Goal: Task Accomplishment & Management: Use online tool/utility

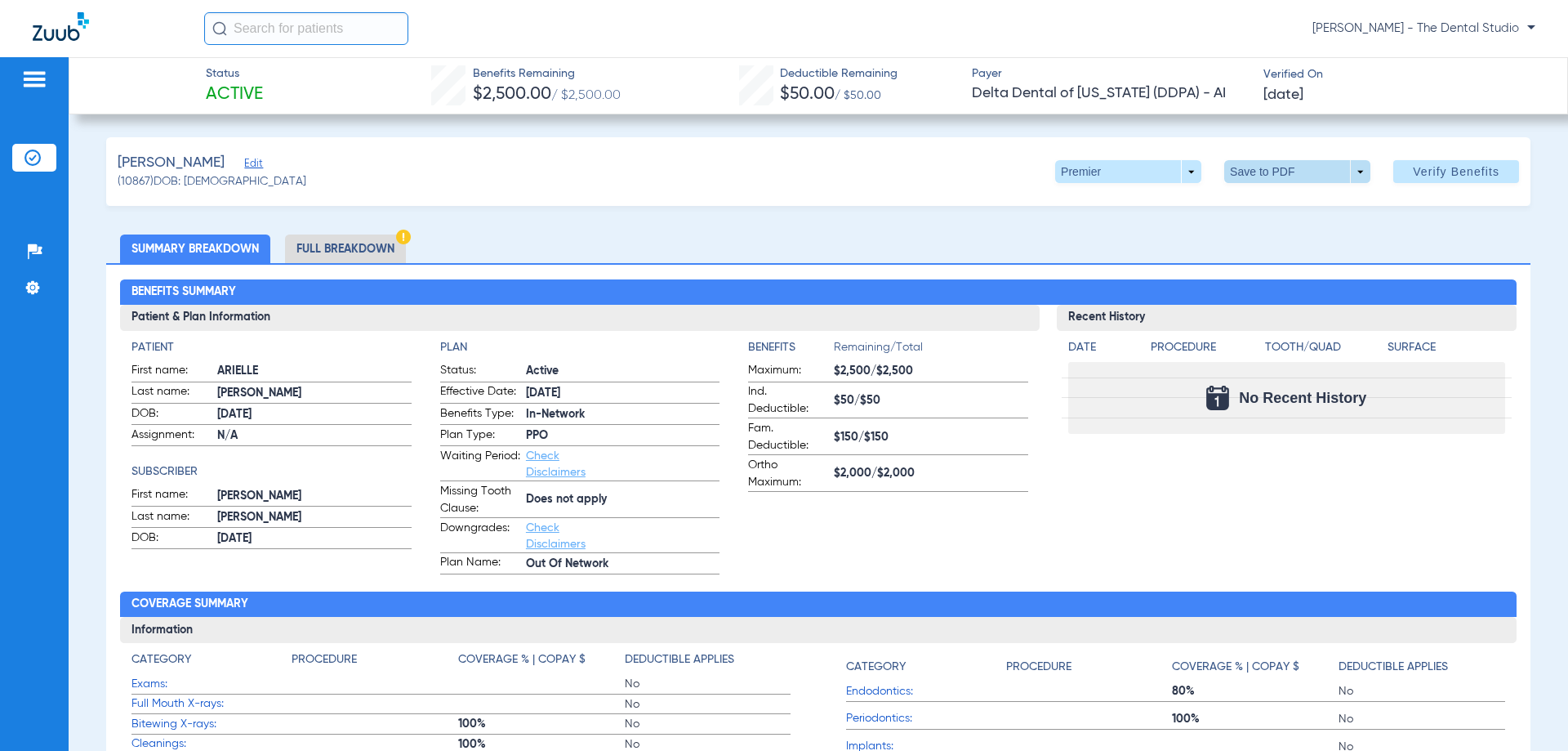
click at [1255, 175] on span at bounding box center [1297, 171] width 146 height 23
click at [1252, 205] on button "insert_drive_file Save to PDF" at bounding box center [1275, 204] width 124 height 33
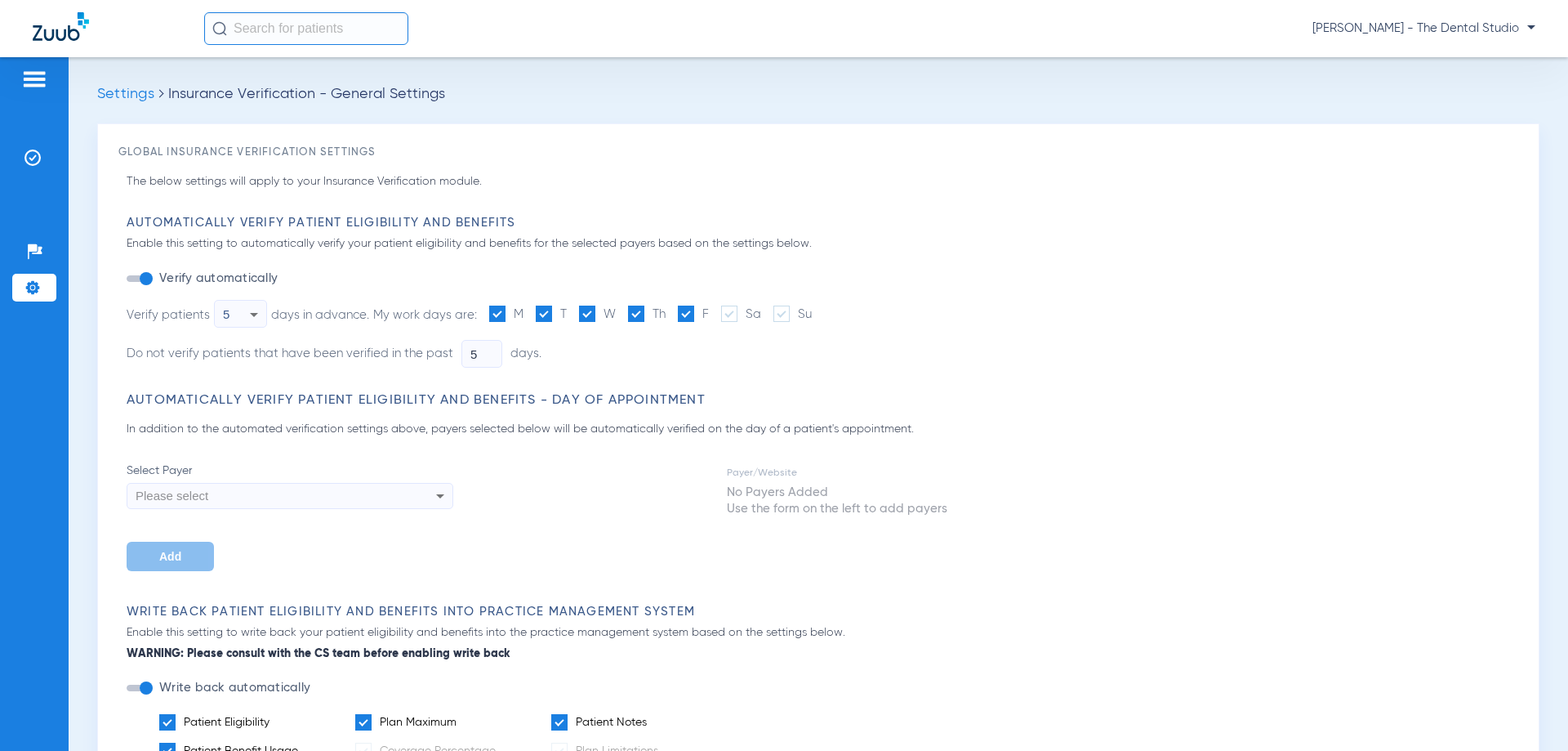
drag, startPoint x: 349, startPoint y: 631, endPoint x: 339, endPoint y: 651, distance: 22.4
click at [882, 418] on app-automatic-verify-payers-selection "Automatically Verify Patient Eligibility and Benefits - Day of Appointment In a…" at bounding box center [822, 482] width 1392 height 179
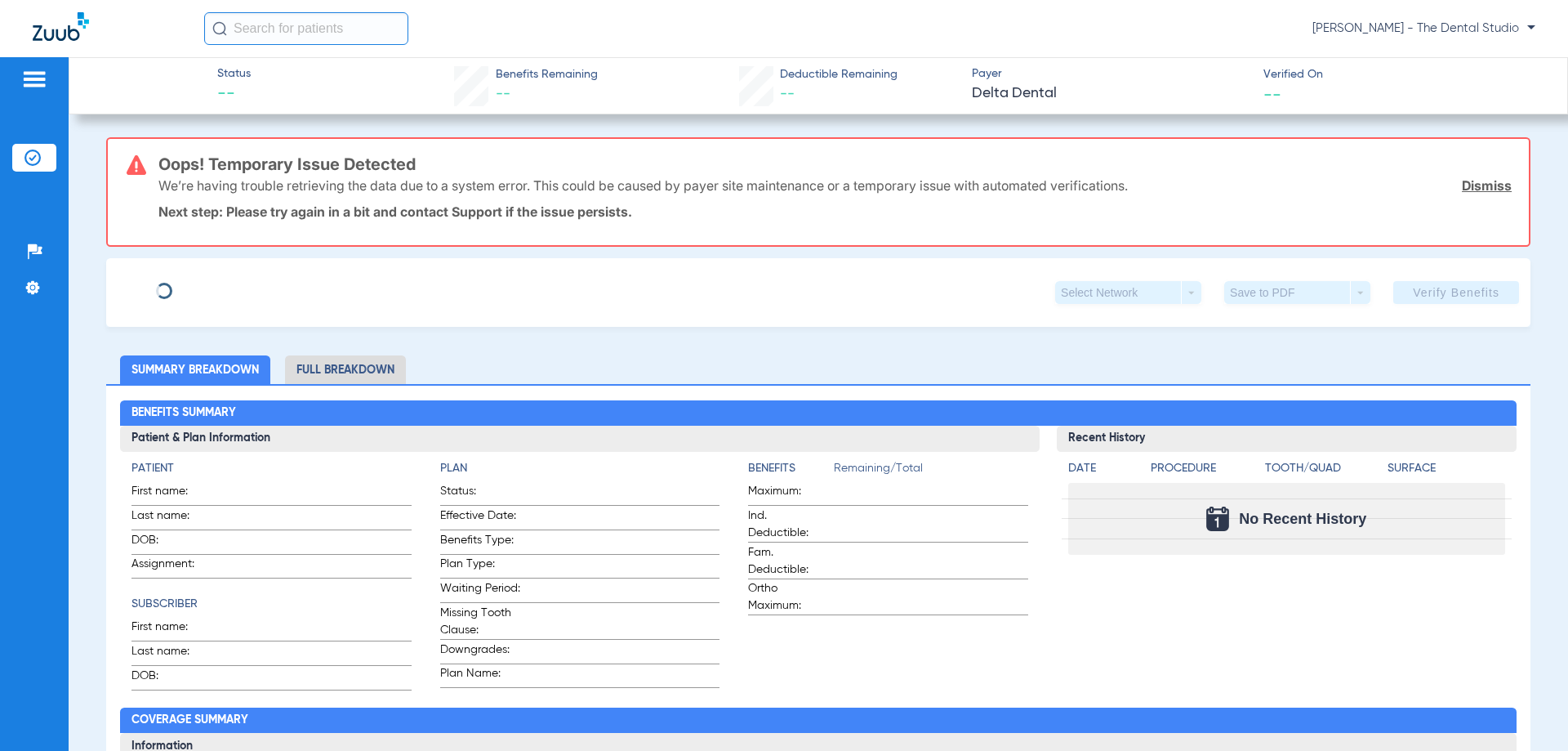
type input "[PERSON_NAME]"
type input "[DATE]"
type input "8113952425"
type input "0978100005"
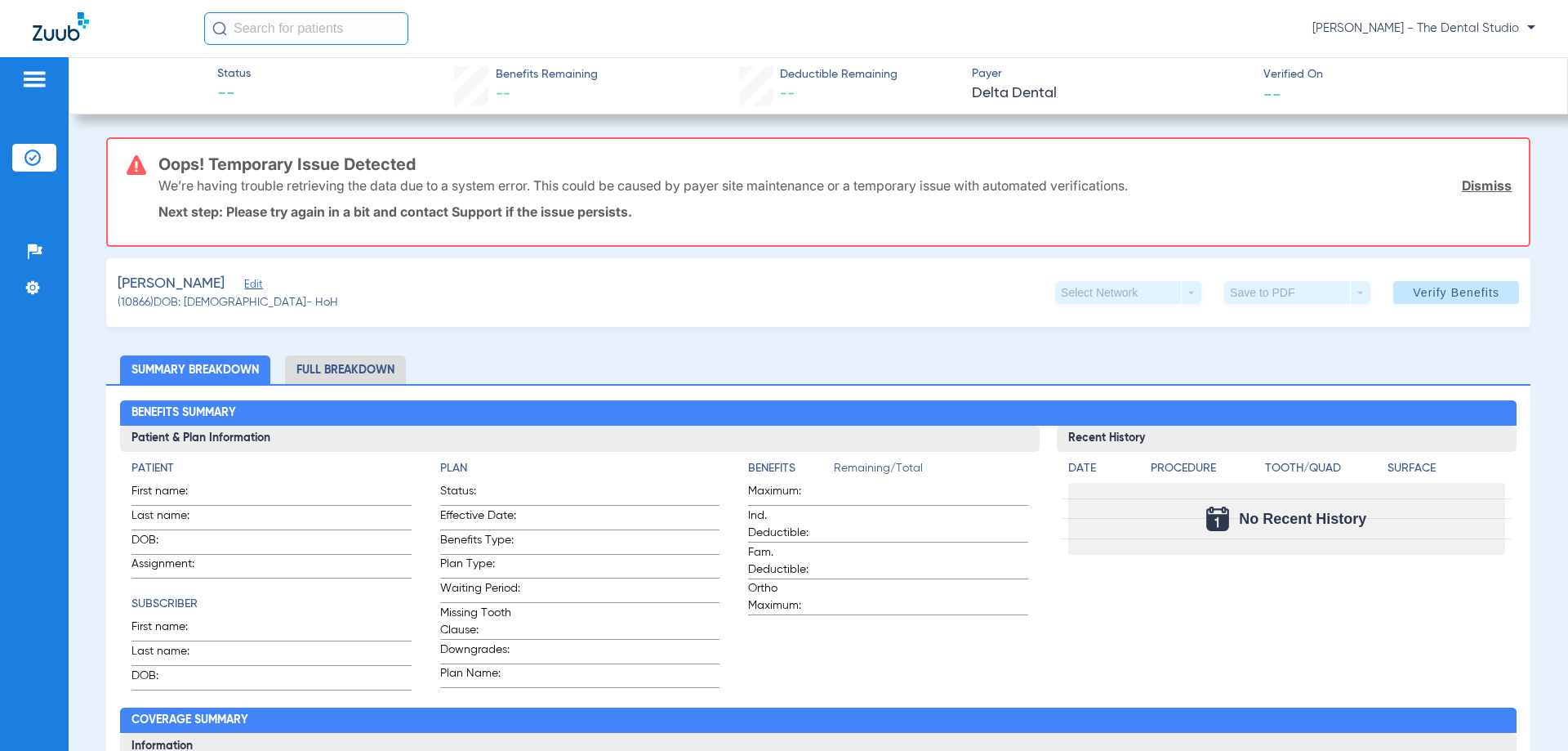
click at [259, 283] on span "Edit" at bounding box center [252, 286] width 15 height 16
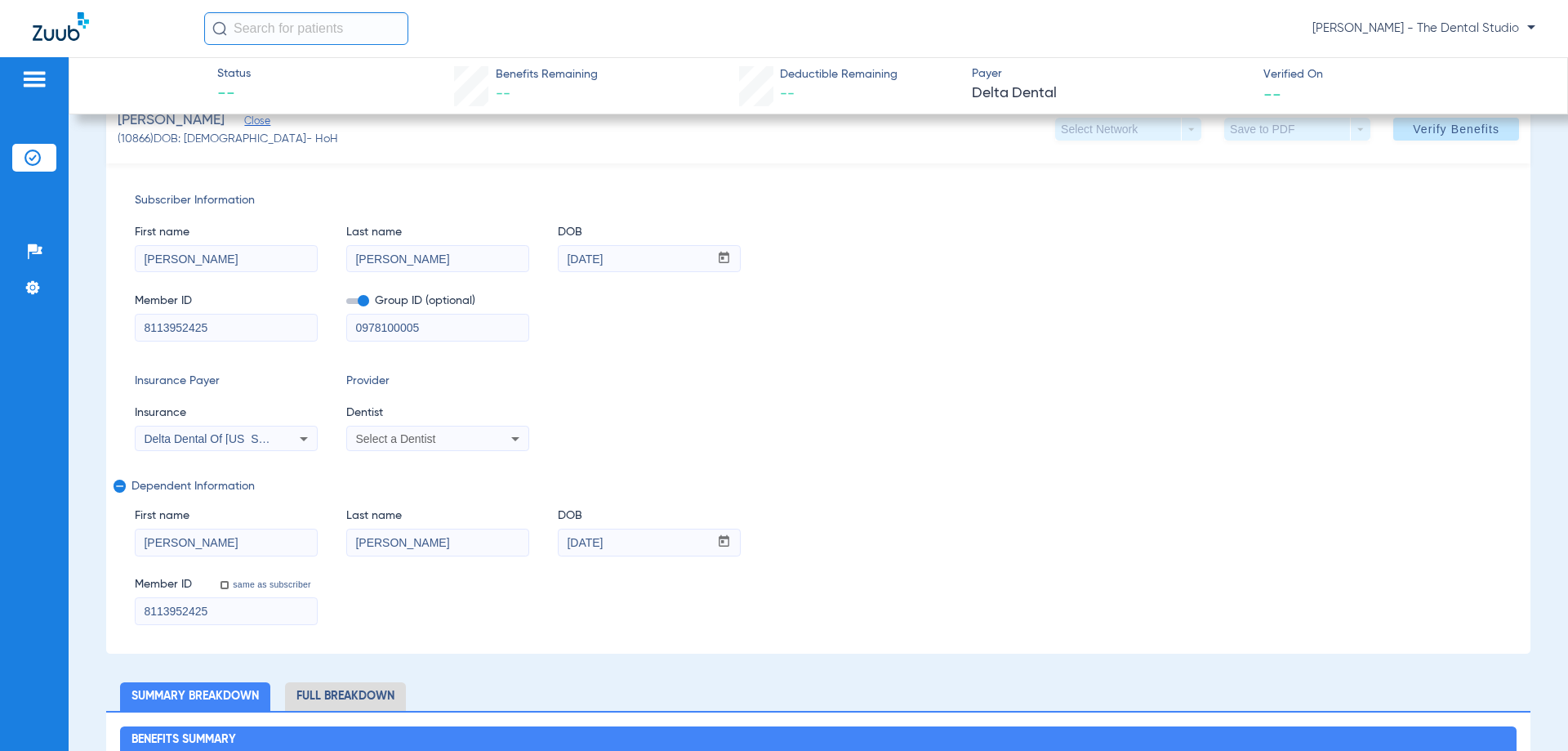
click at [1451, 130] on span "Verify Benefits" at bounding box center [1457, 130] width 87 height 13
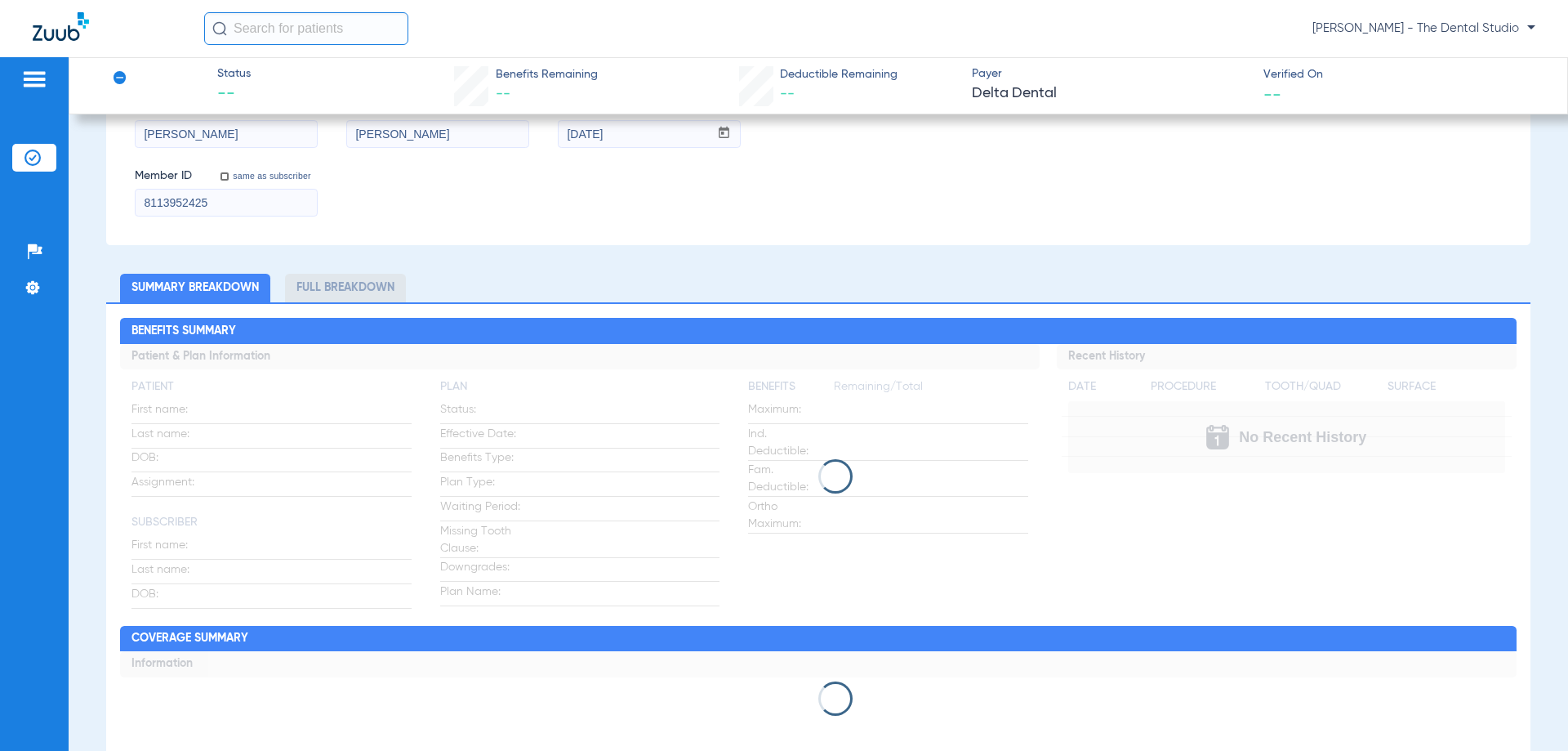
scroll to position [533, 0]
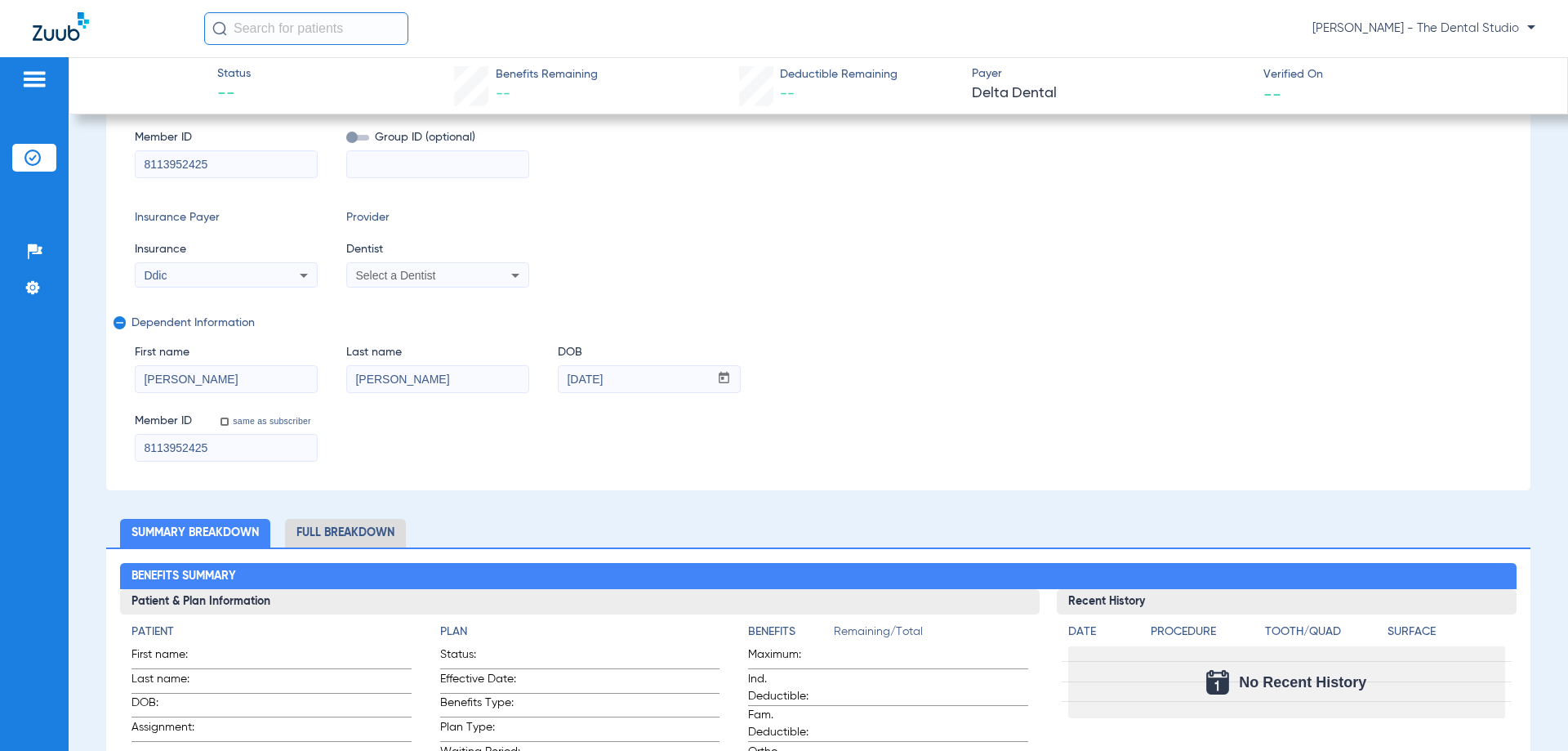
scroll to position [82, 0]
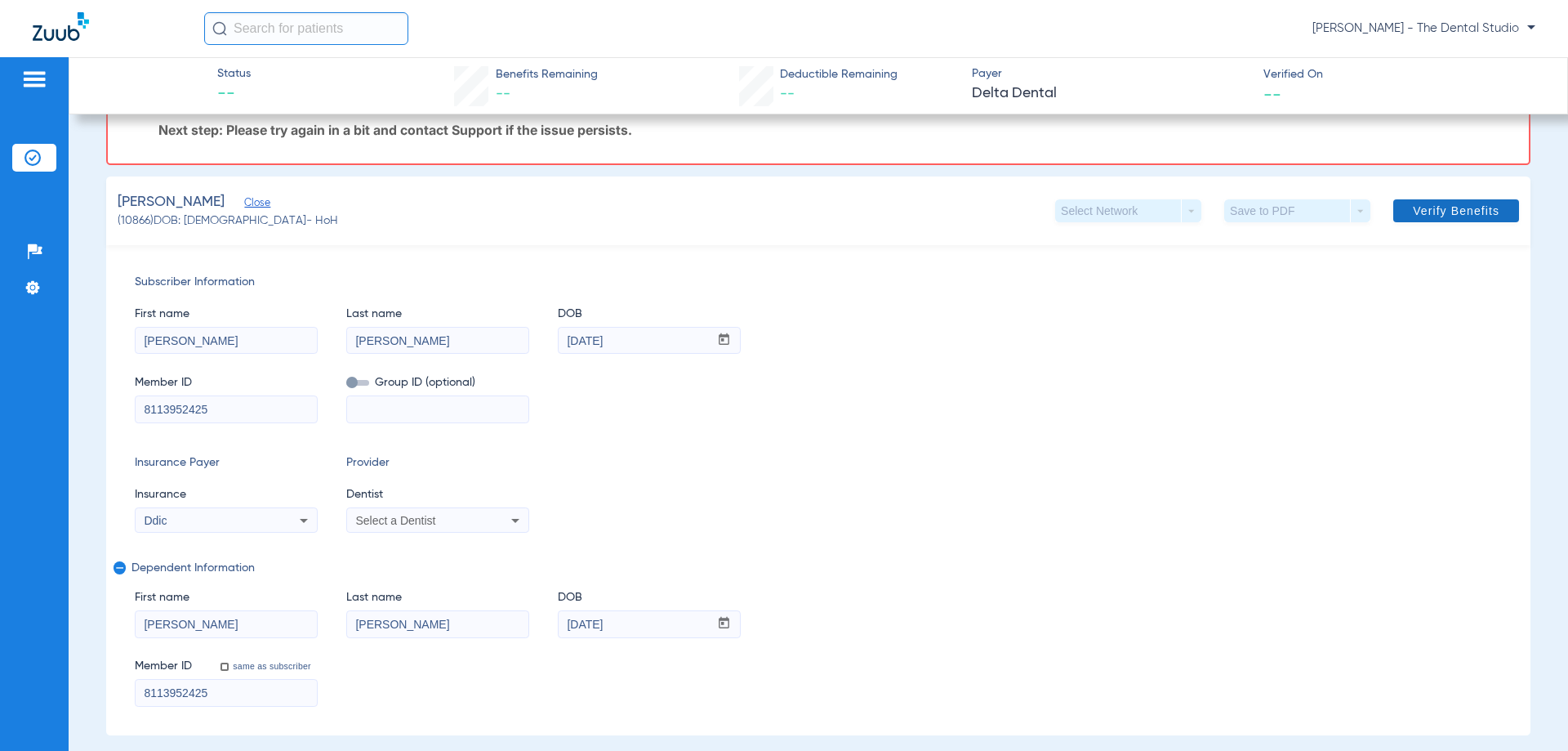
click at [1427, 204] on span "Verify Benefits" at bounding box center [1457, 211] width 87 height 13
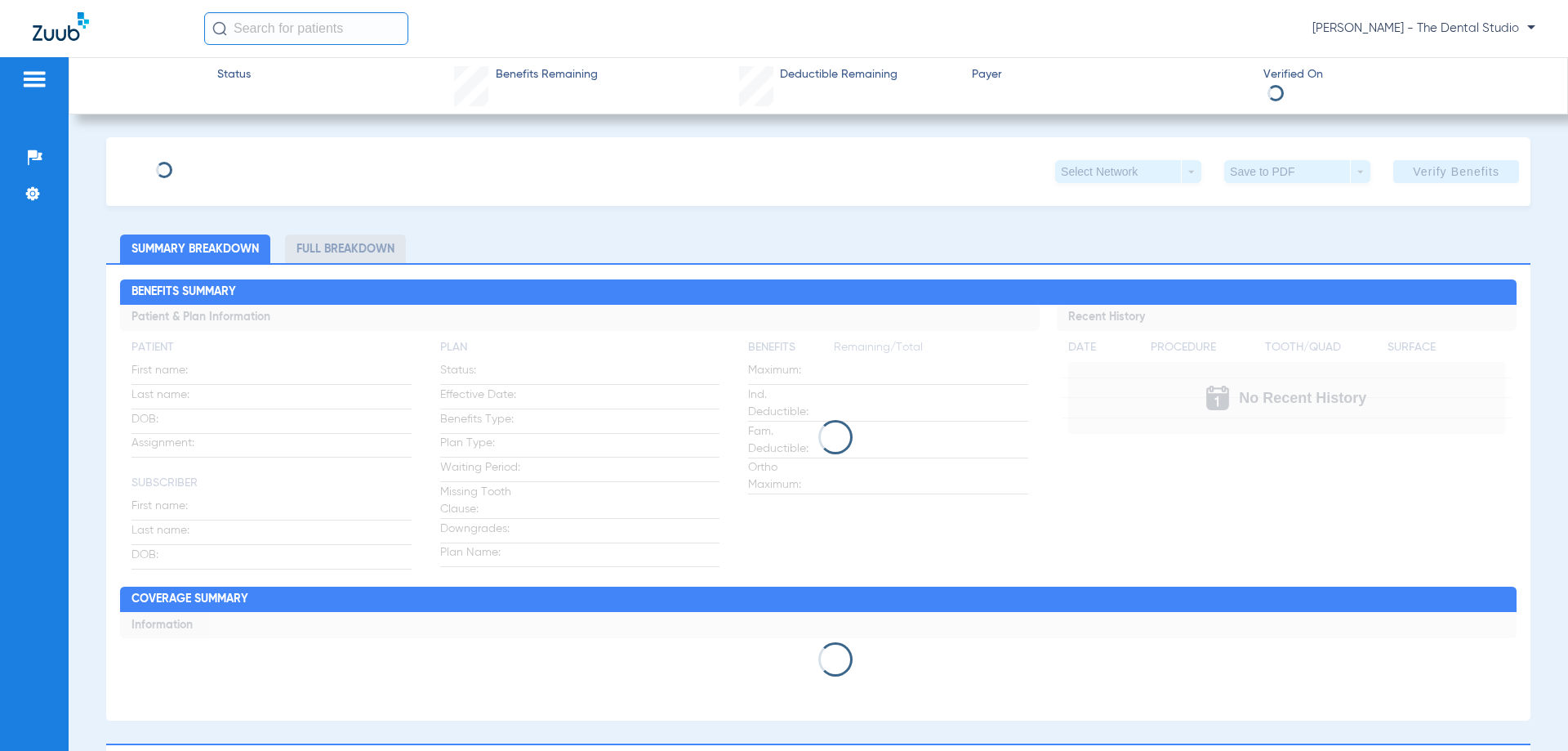
type input "Carolyn"
type input "Banks"
type input "09/27/1943"
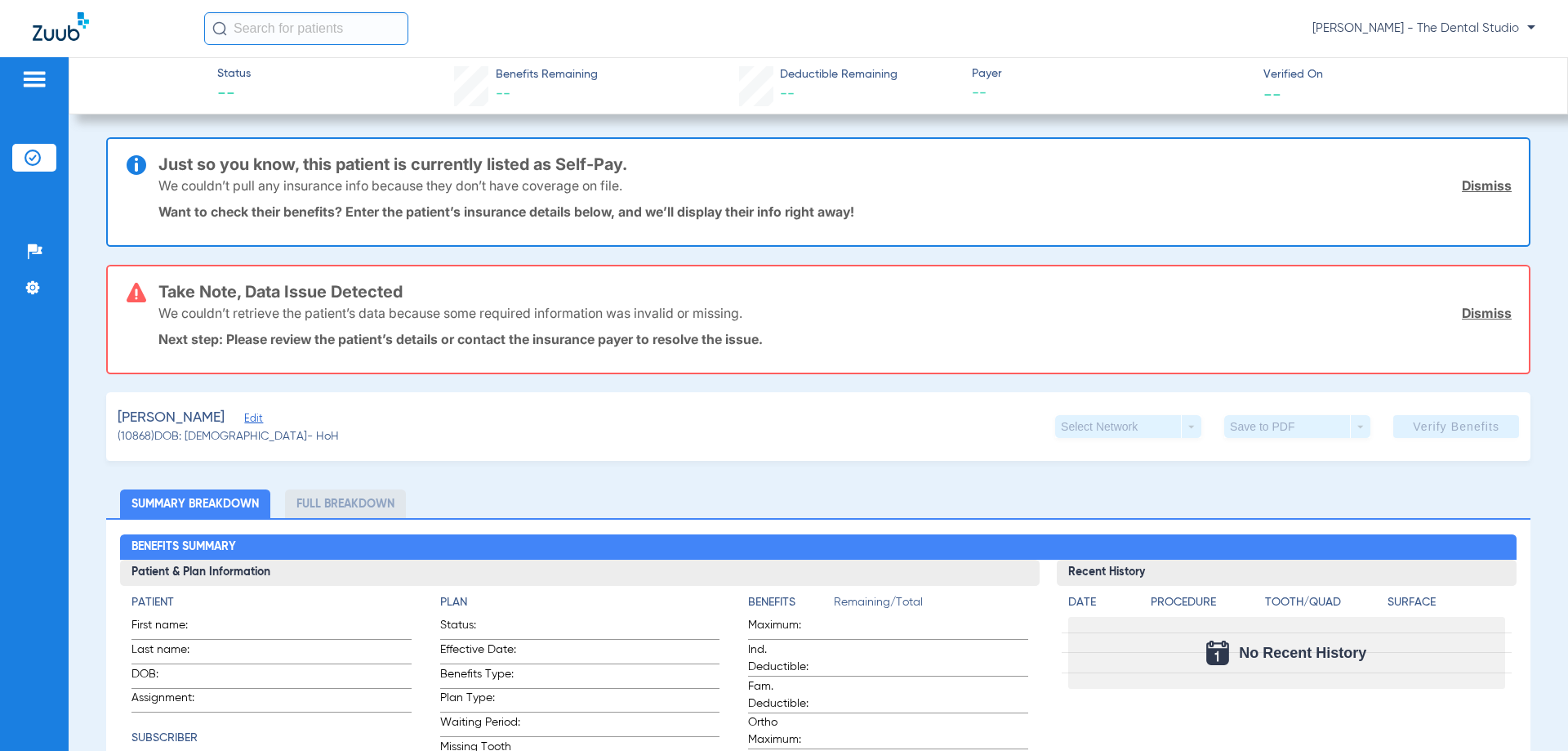
click at [244, 422] on span "Edit" at bounding box center [252, 421] width 15 height 16
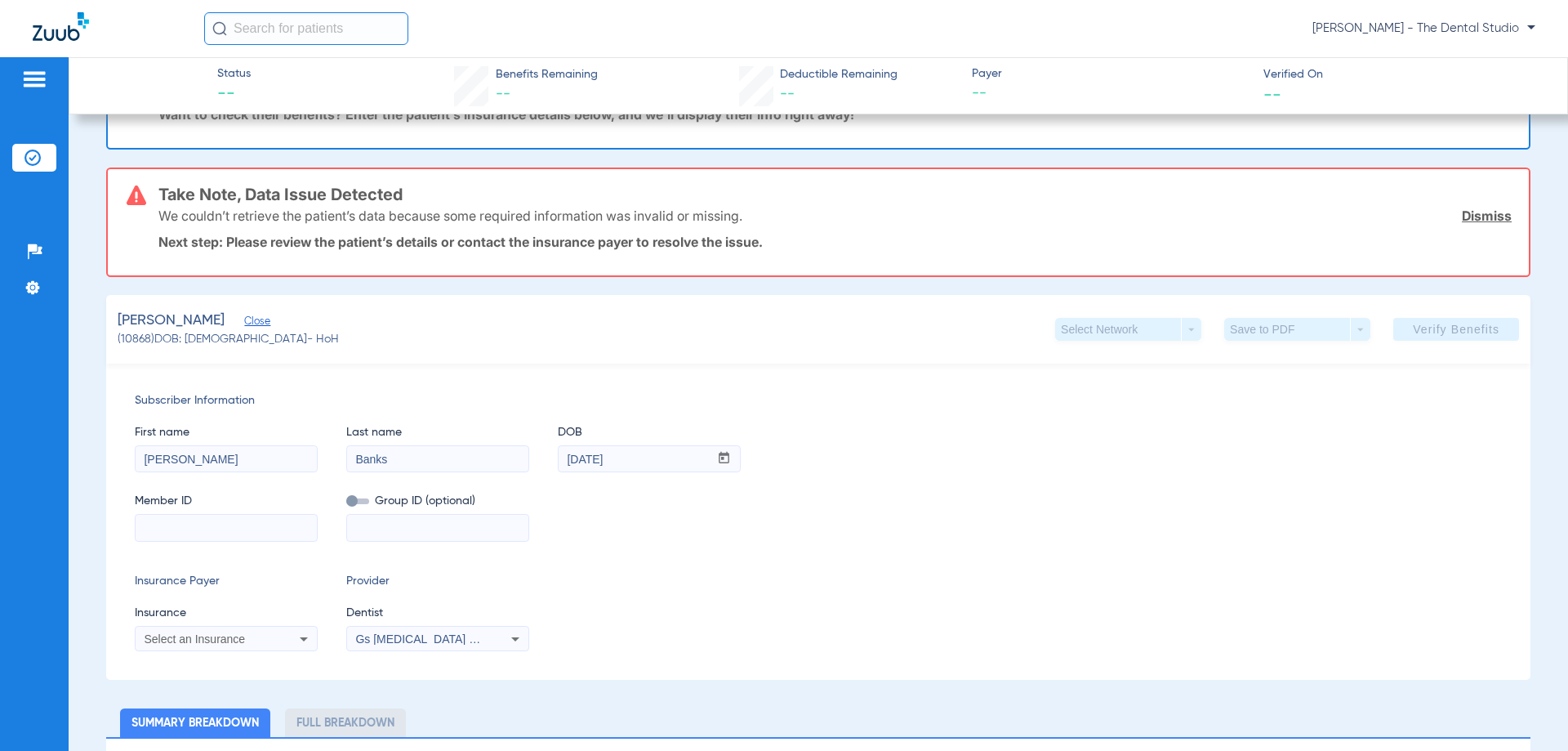
scroll to position [245, 0]
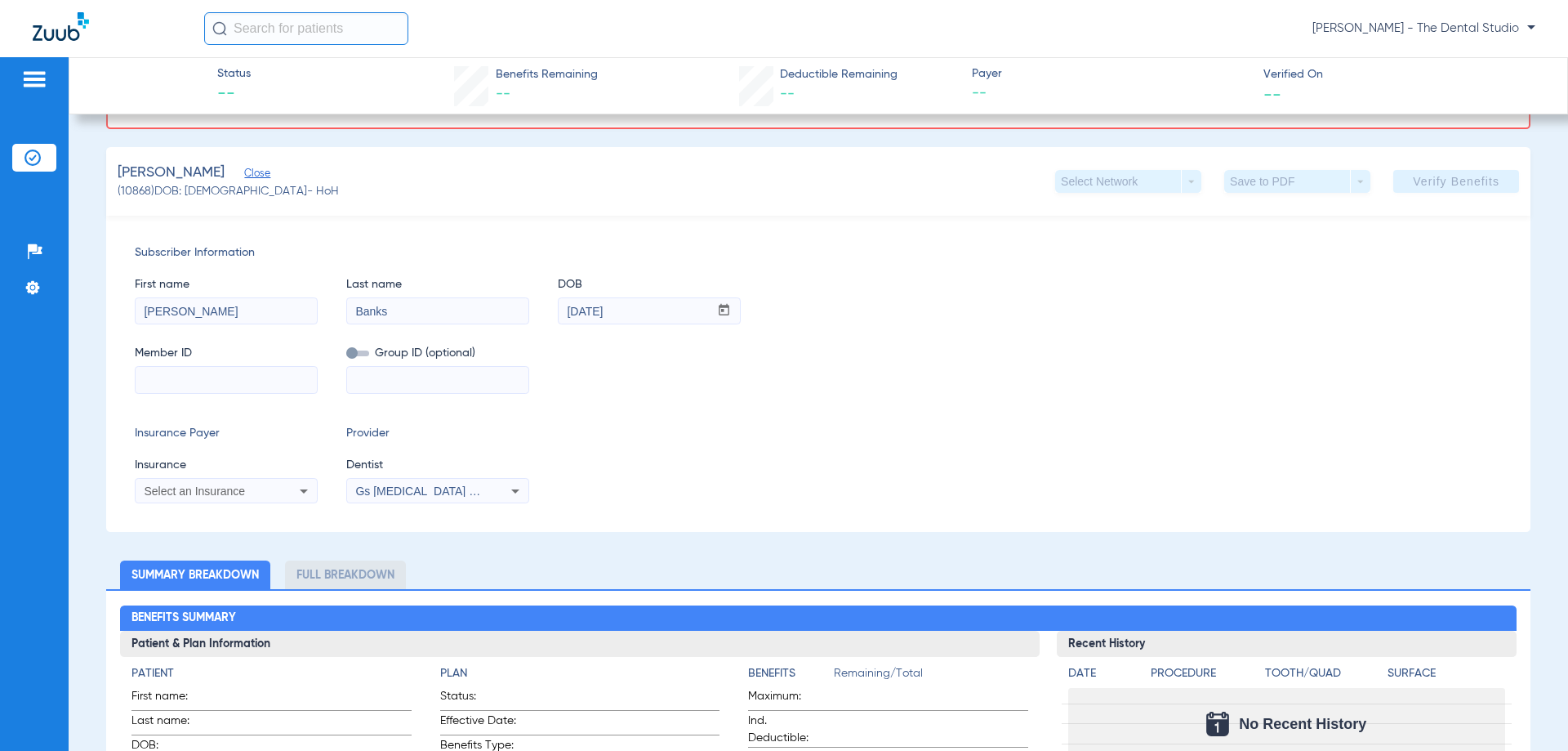
click at [218, 482] on div "Select an Insurance" at bounding box center [226, 491] width 181 height 19
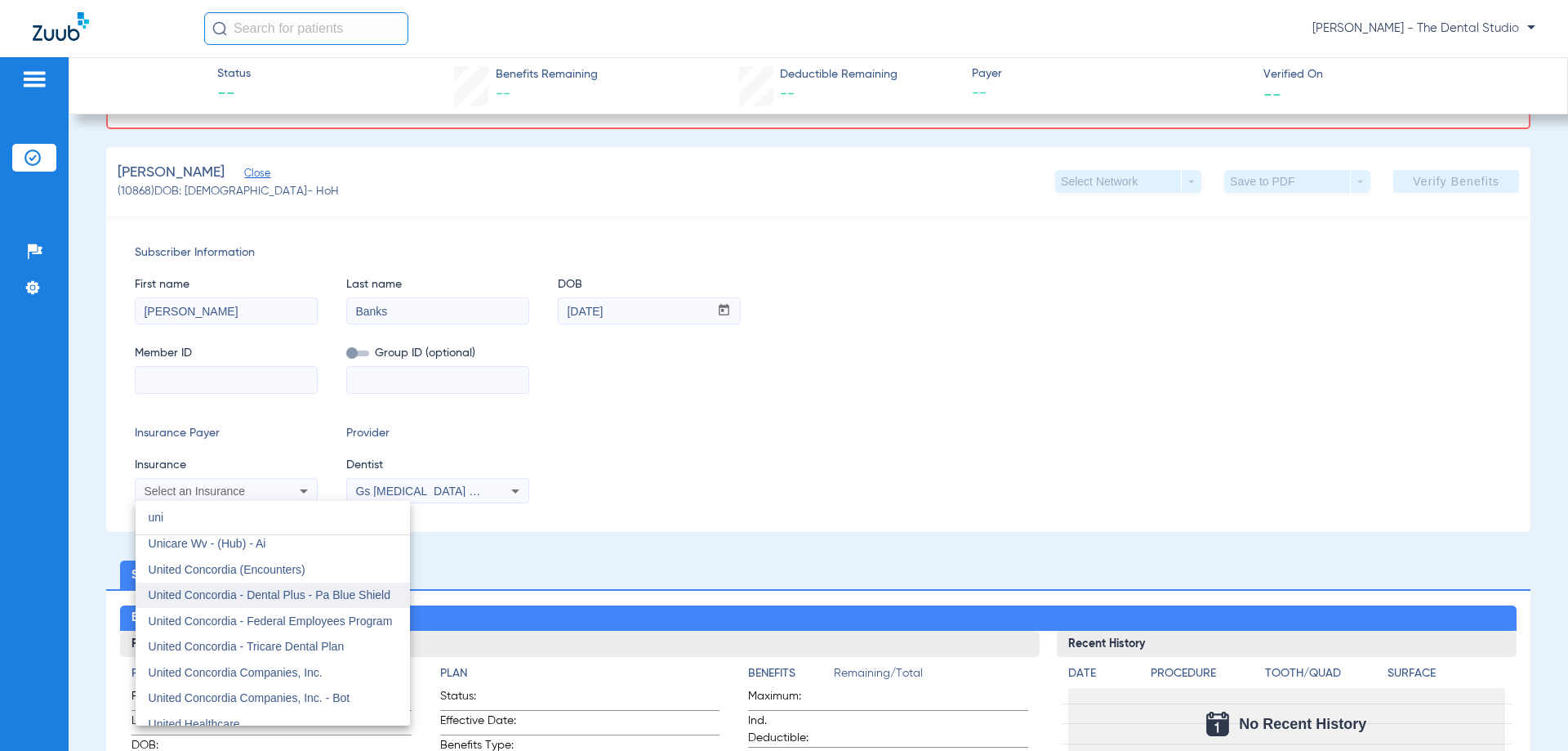
scroll to position [163, 0]
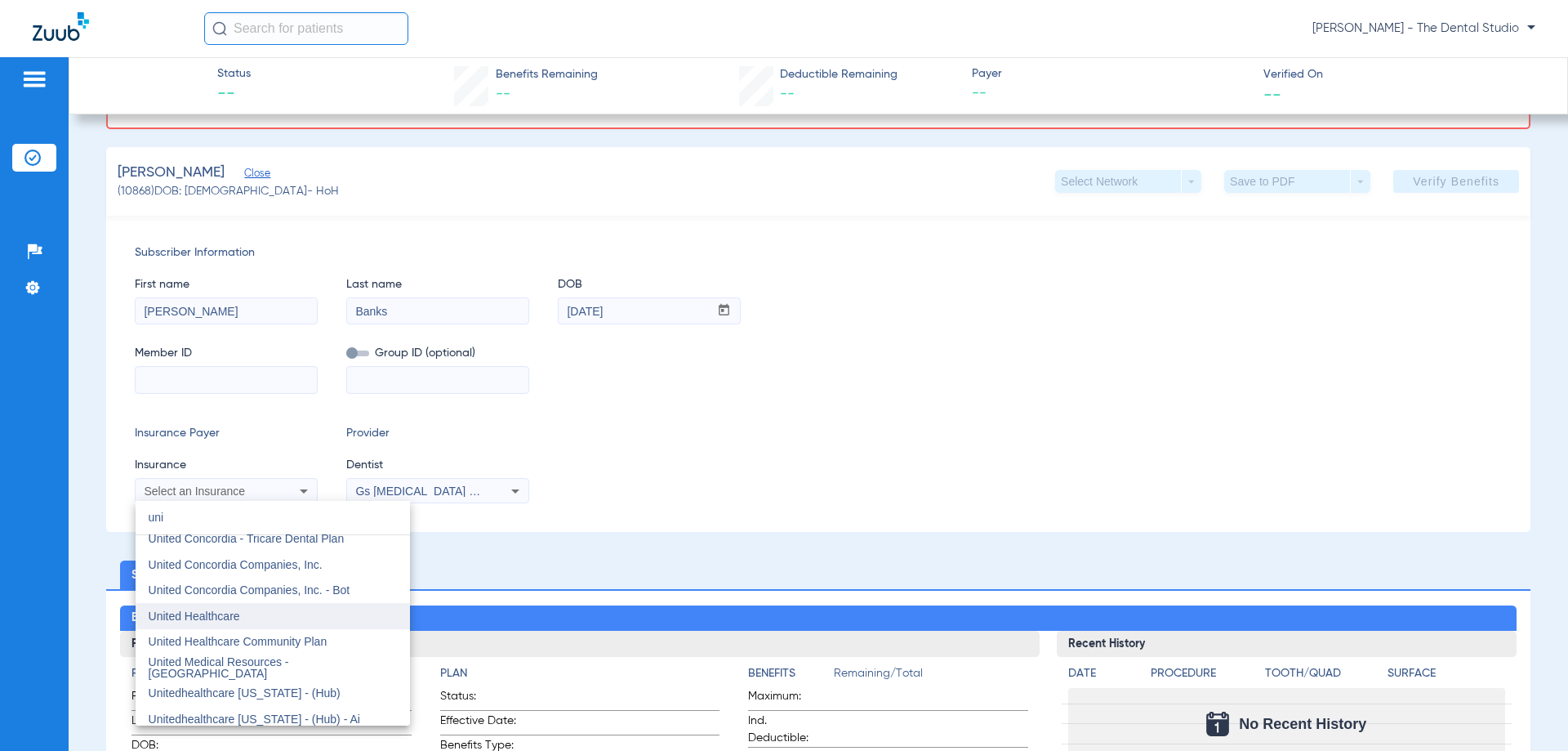
type input "uni"
drag, startPoint x: 252, startPoint y: 611, endPoint x: 272, endPoint y: 558, distance: 56.6
click at [252, 610] on mat-option "United Healthcare" at bounding box center [272, 616] width 274 height 26
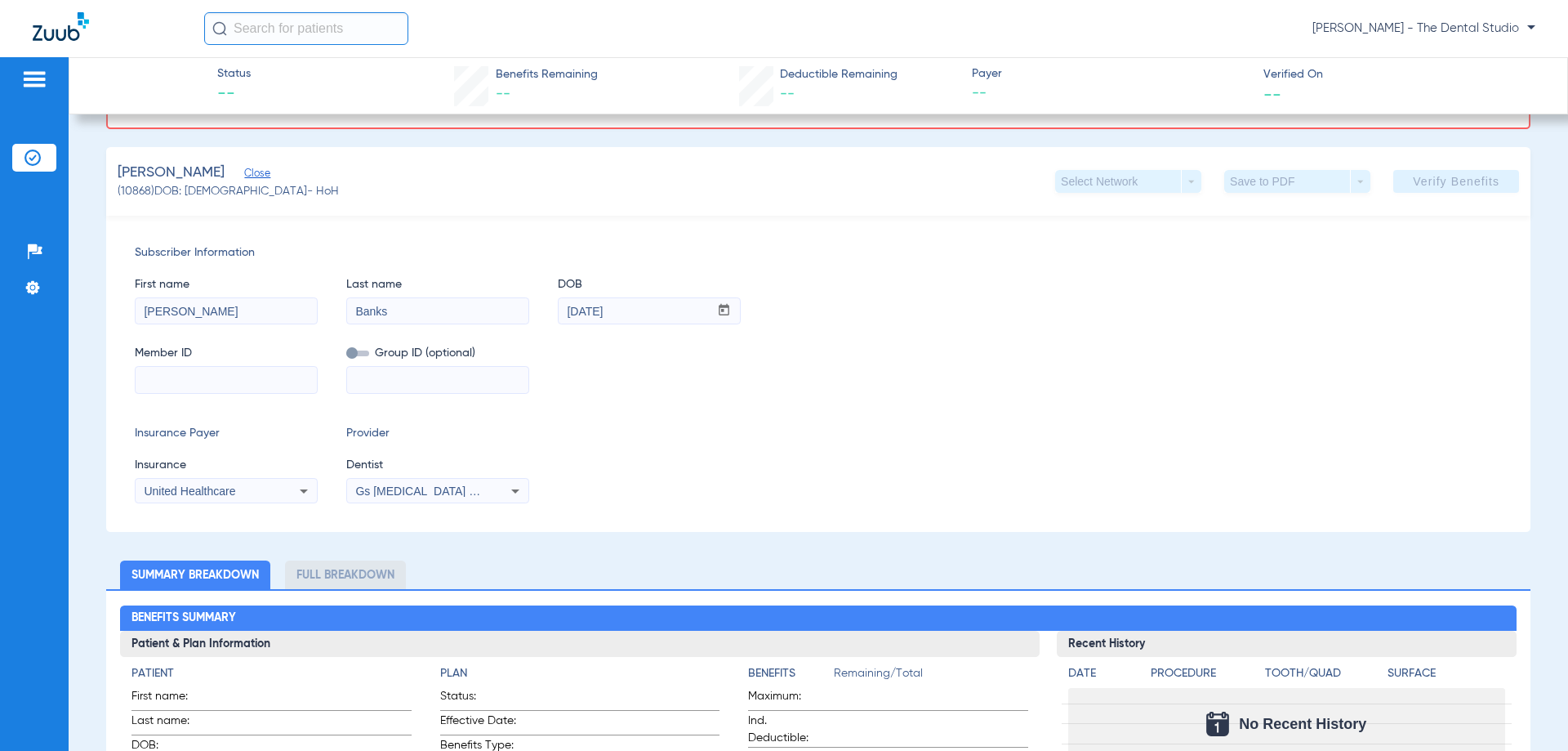
click at [205, 379] on input at bounding box center [226, 380] width 181 height 26
click at [244, 365] on mat-form-field at bounding box center [226, 378] width 183 height 32
paste input "11975732400"
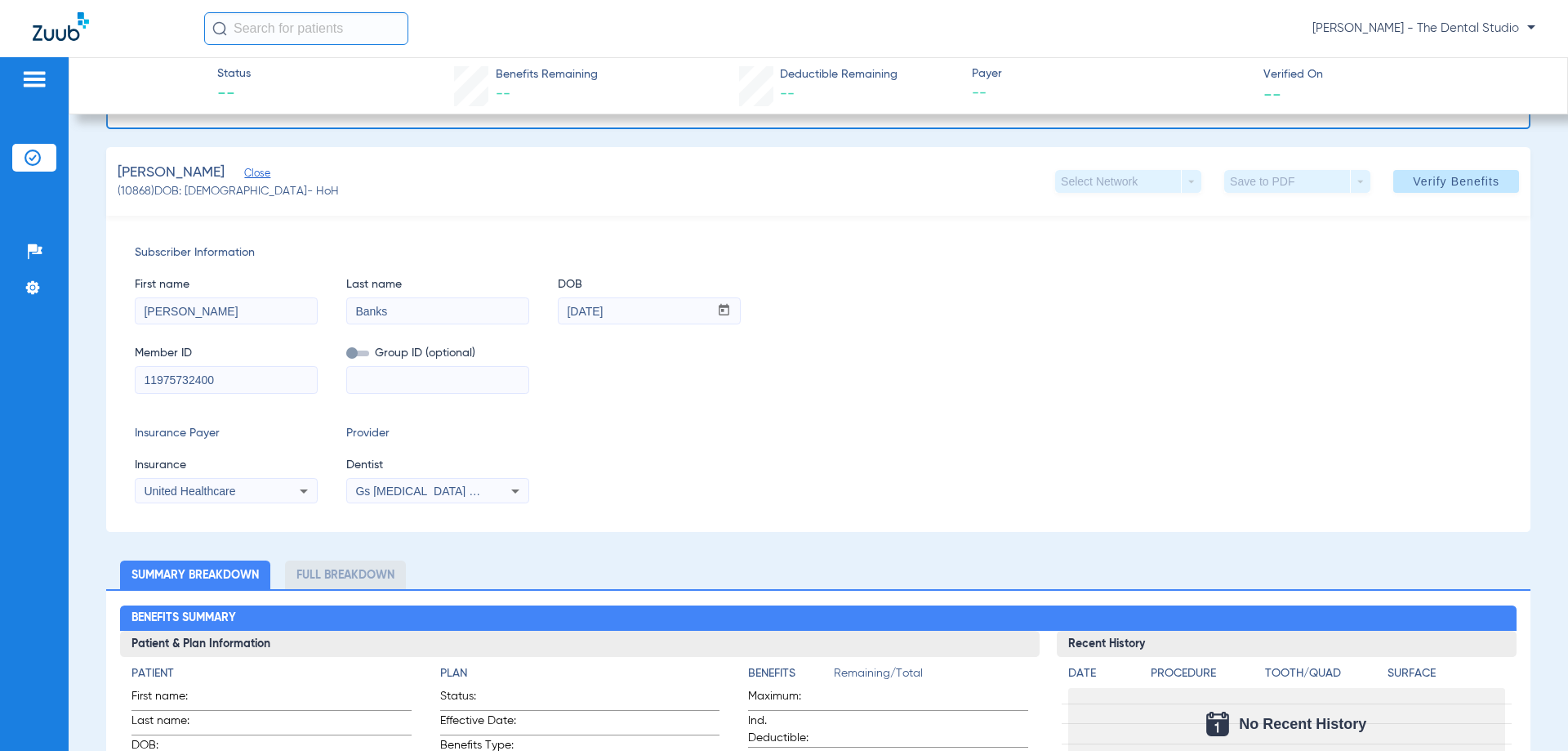
type input "11975732400"
click at [1448, 186] on span "Verify Benefits" at bounding box center [1457, 181] width 87 height 13
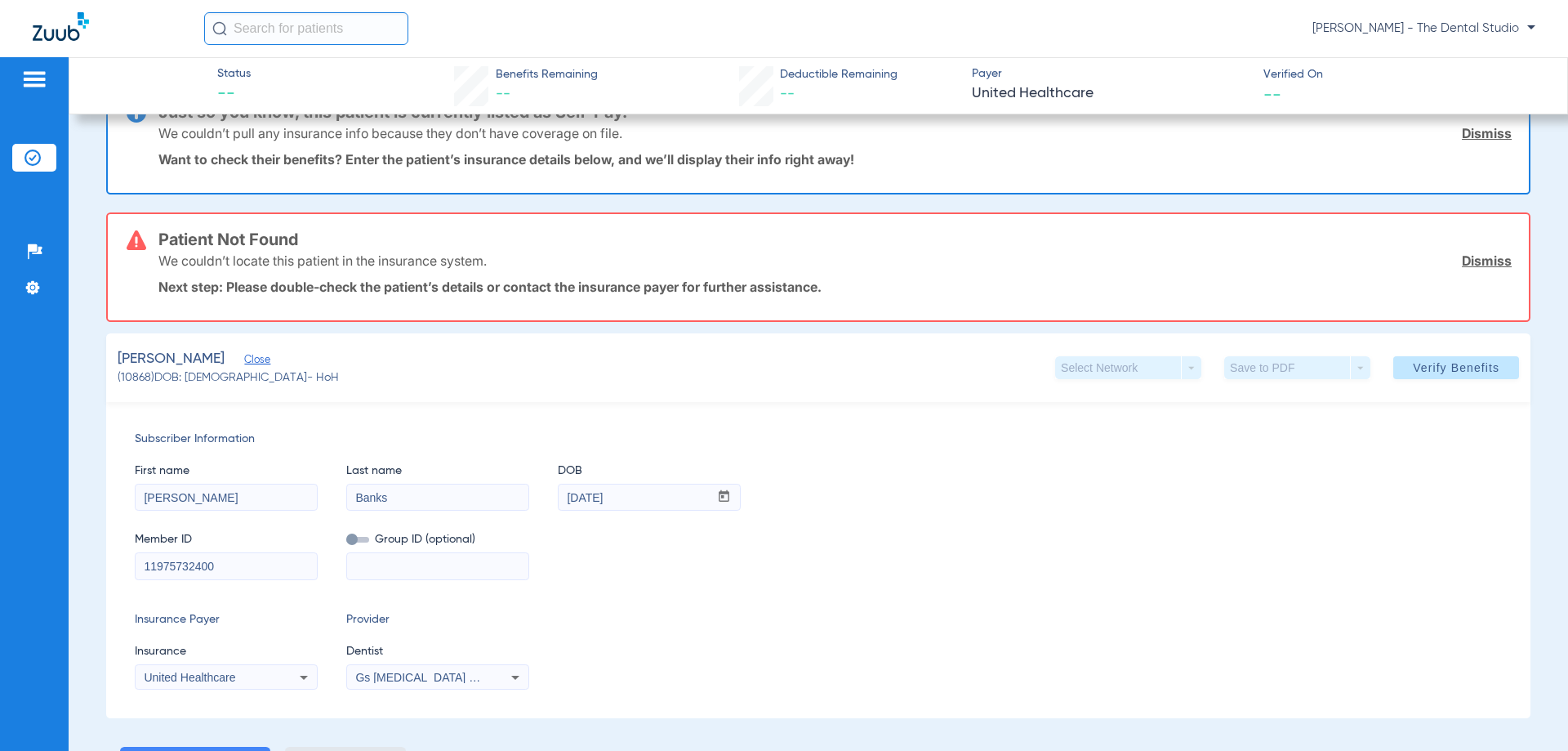
scroll to position [163, 0]
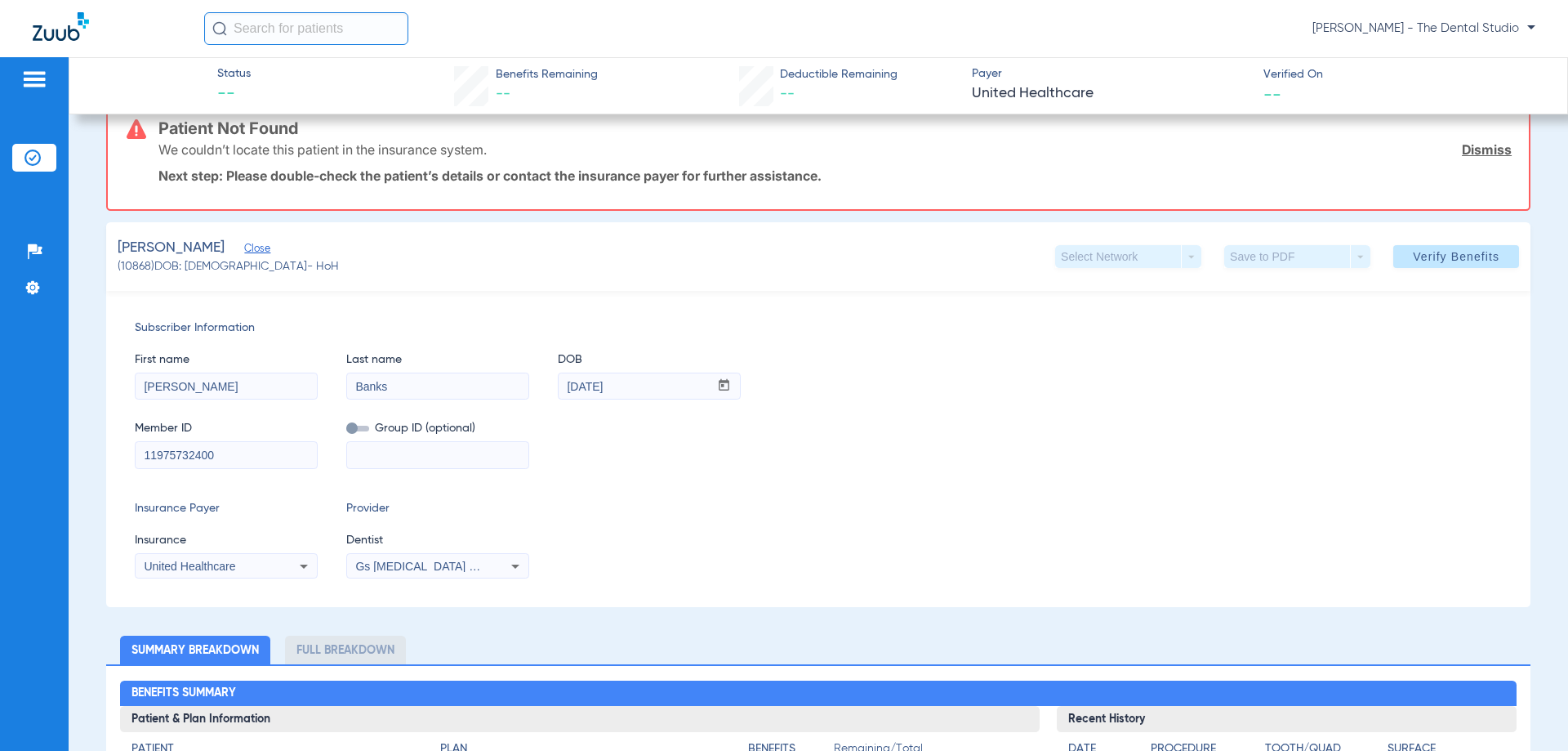
click at [1434, 247] on button "Verify Benefits" at bounding box center [1456, 256] width 126 height 23
drag, startPoint x: 170, startPoint y: 250, endPoint x: 201, endPoint y: 259, distance: 32.3
click at [201, 259] on app-member-summary "Banks, Carolyn Close (10868) DOB: 09/27/1943 - HoH" at bounding box center [228, 256] width 221 height 38
click at [201, 259] on span "(10868) DOB: 09/27/1943 - HoH" at bounding box center [228, 267] width 221 height 18
drag, startPoint x: 204, startPoint y: 387, endPoint x: 77, endPoint y: 389, distance: 127.0
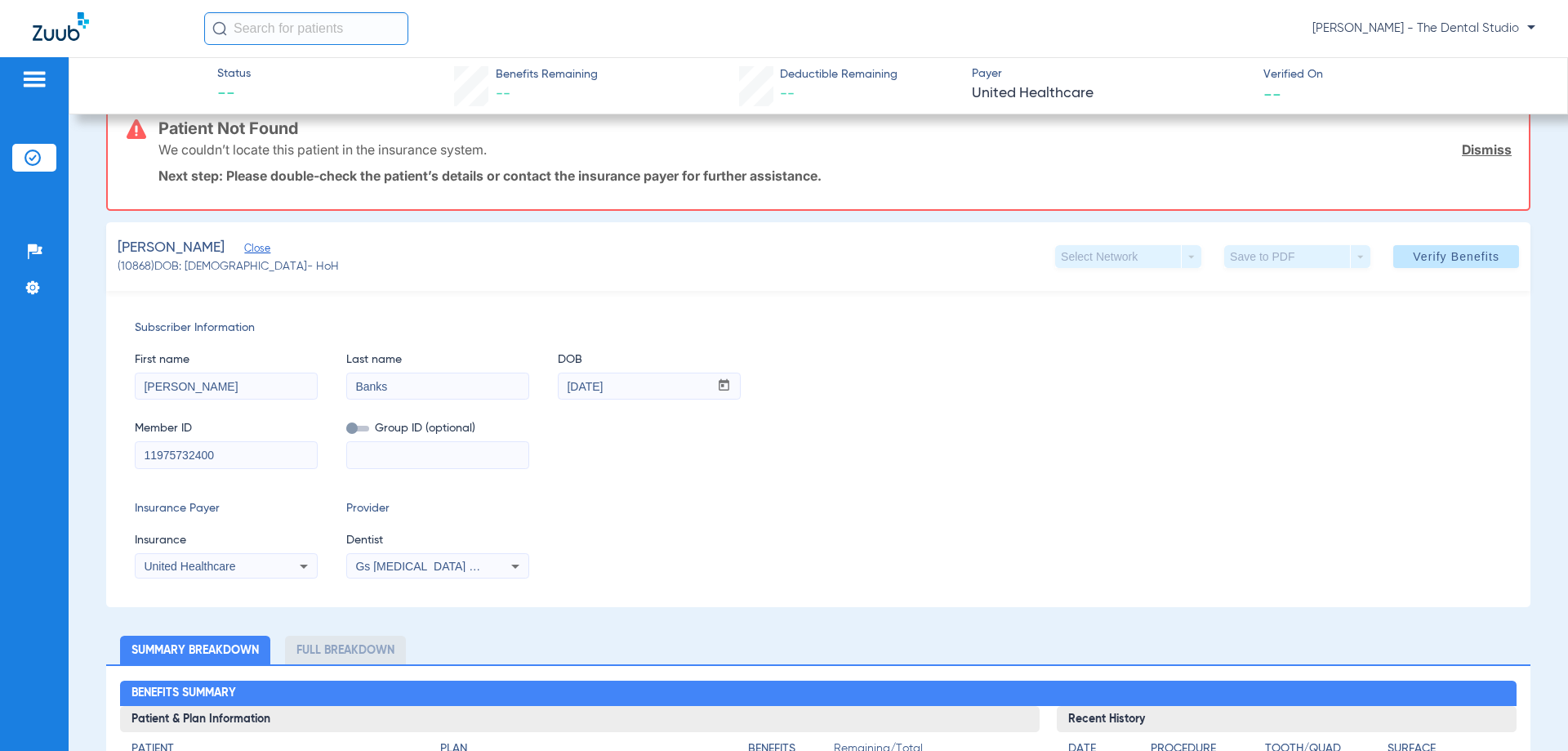
click at [242, 369] on mat-form-field "Carolyn" at bounding box center [226, 385] width 183 height 32
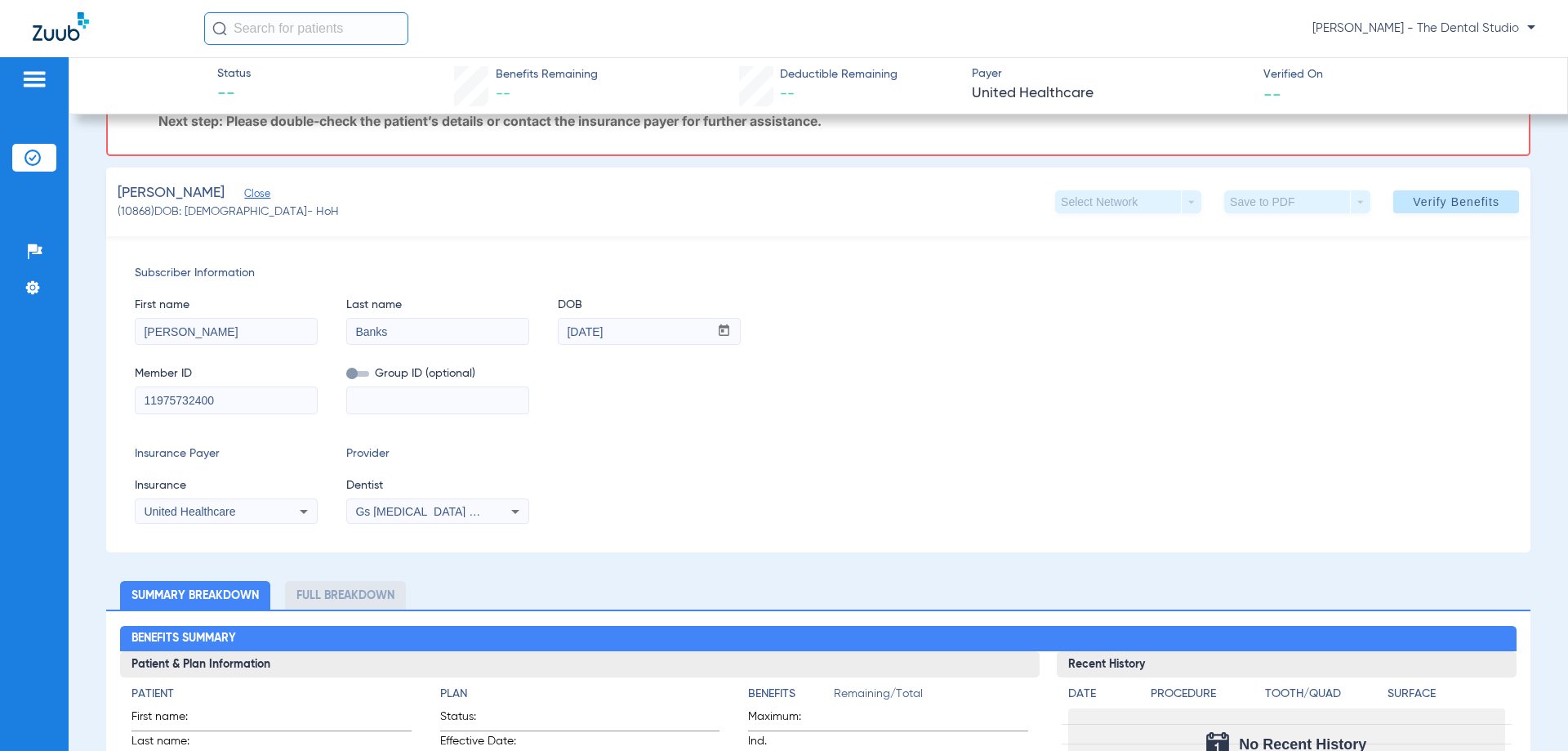
scroll to position [245, 0]
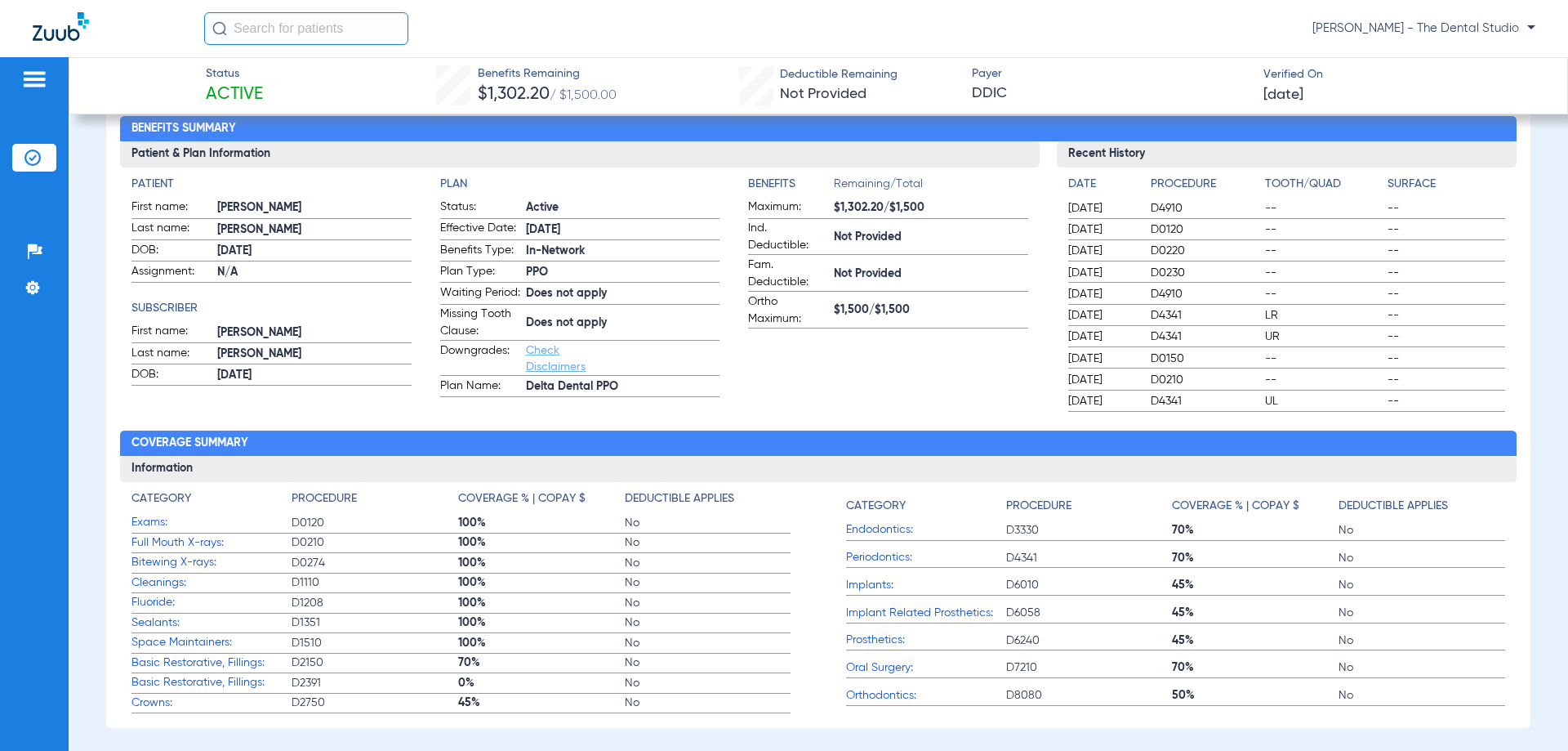
scroll to position [82, 0]
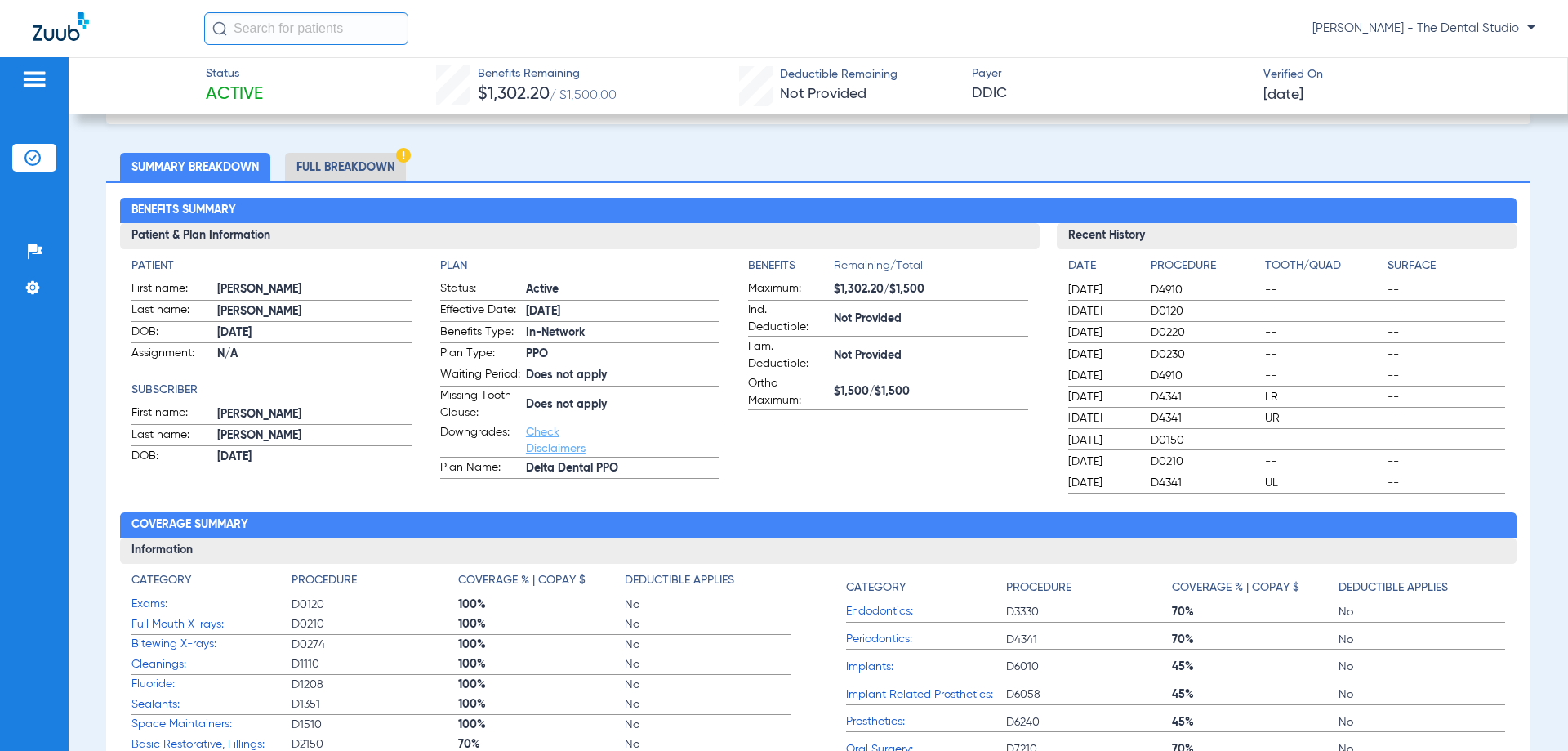
drag, startPoint x: 583, startPoint y: 316, endPoint x: 491, endPoint y: 311, distance: 92.1
click at [491, 311] on label "Effective Date: 1/1/24" at bounding box center [580, 312] width 279 height 20
click at [624, 316] on span "1/1/24" at bounding box center [623, 312] width 194 height 18
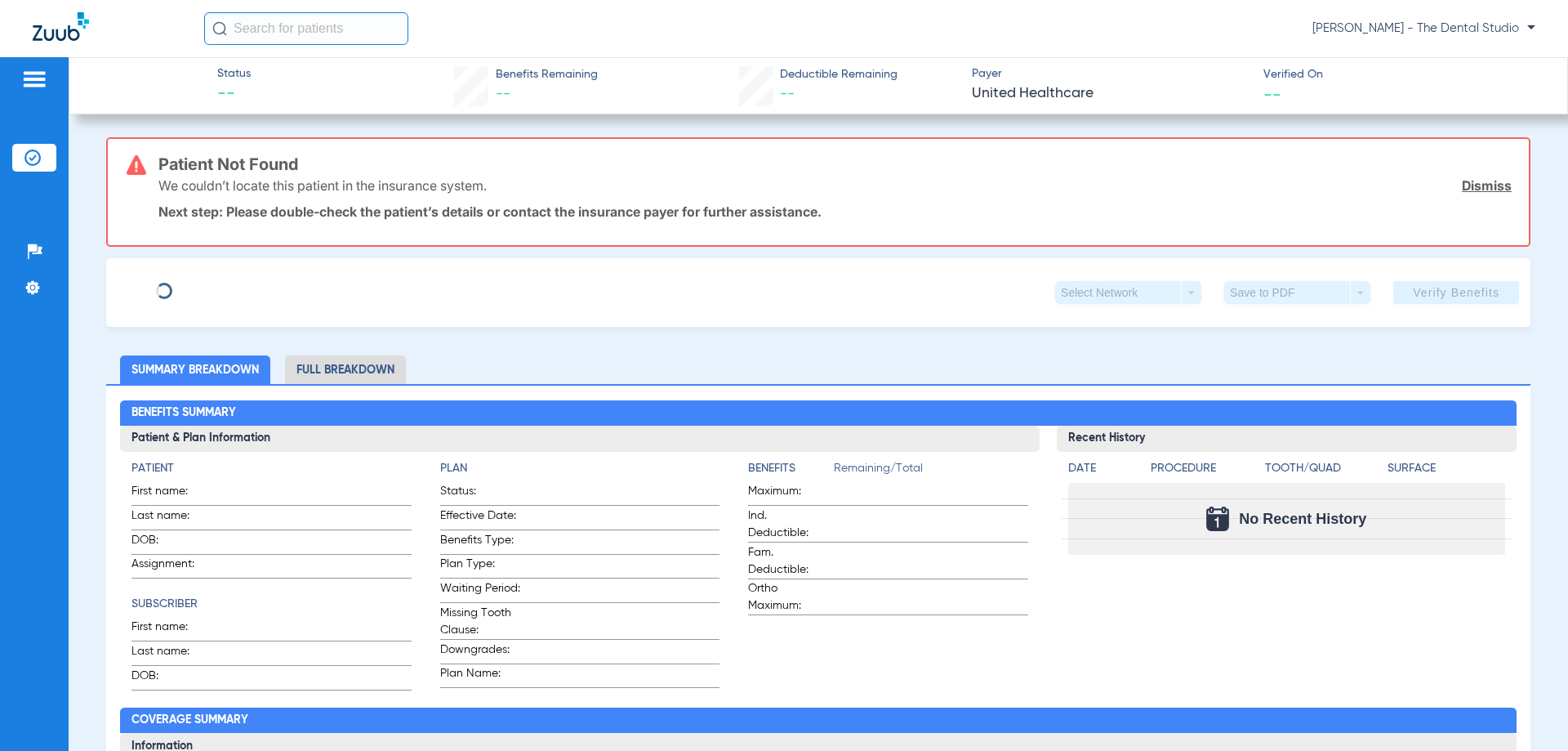
type input "[PERSON_NAME]"
type input "Banks"
type input "[DATE]"
type input "11975732400"
click at [244, 281] on span "Edit" at bounding box center [252, 286] width 15 height 16
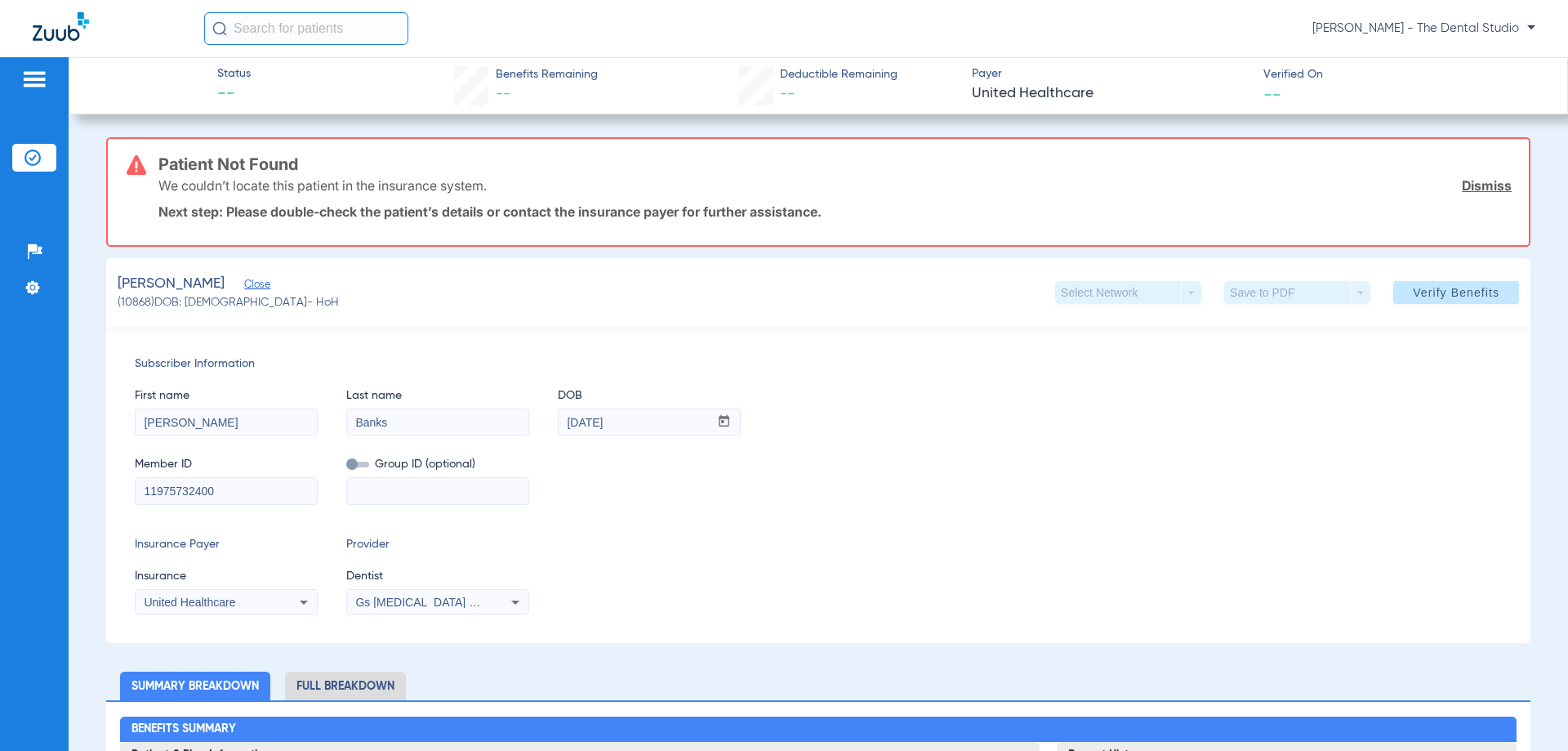
click at [239, 600] on div "United Healthcare" at bounding box center [209, 602] width 131 height 12
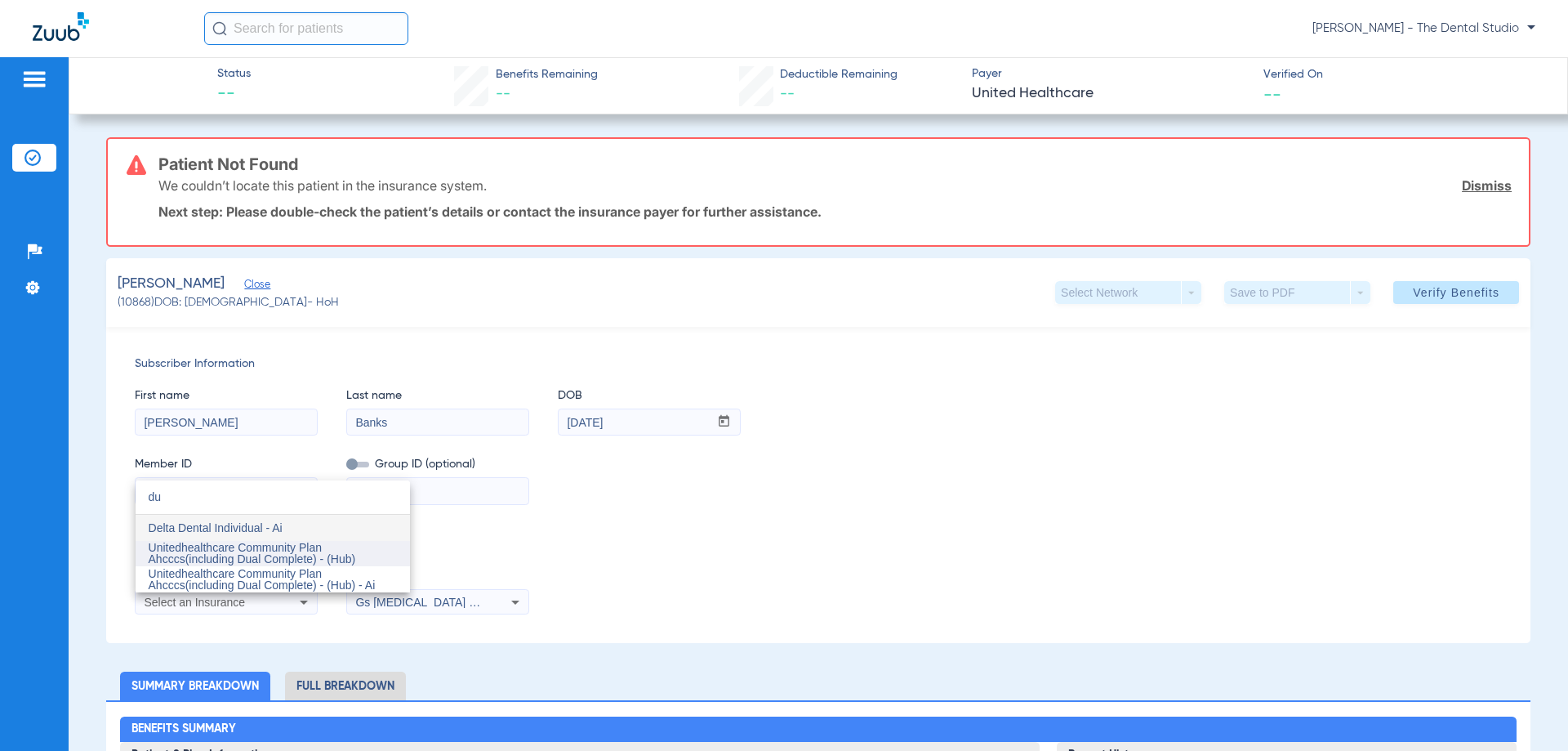
type input "du"
click at [254, 565] on span "Unitedhealthcare Community Plan Ahcccs(including Dual Complete) - (Hub)" at bounding box center [252, 553] width 207 height 24
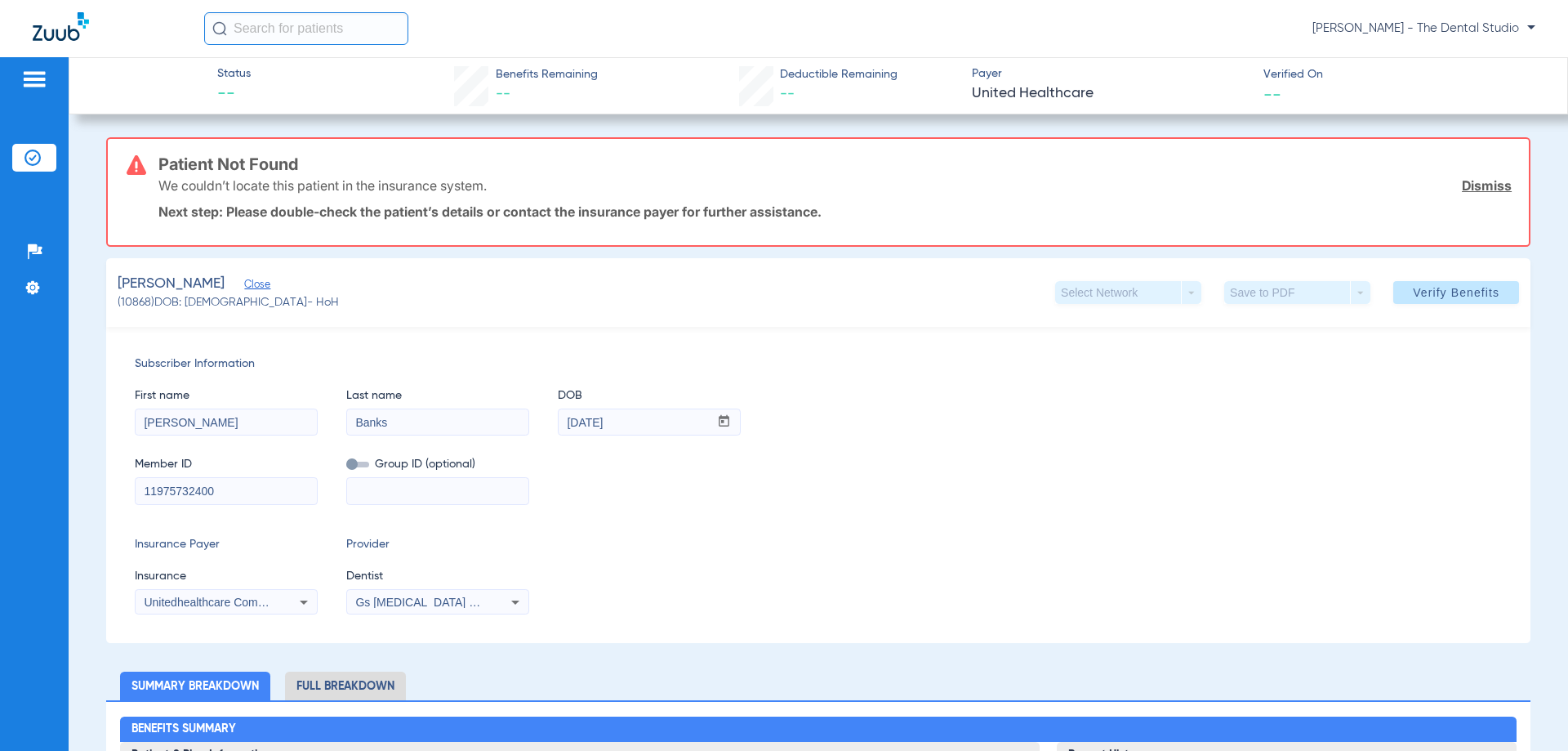
click at [419, 609] on div "Gs Prosthodontics Pllc 1972170603" at bounding box center [437, 602] width 181 height 19
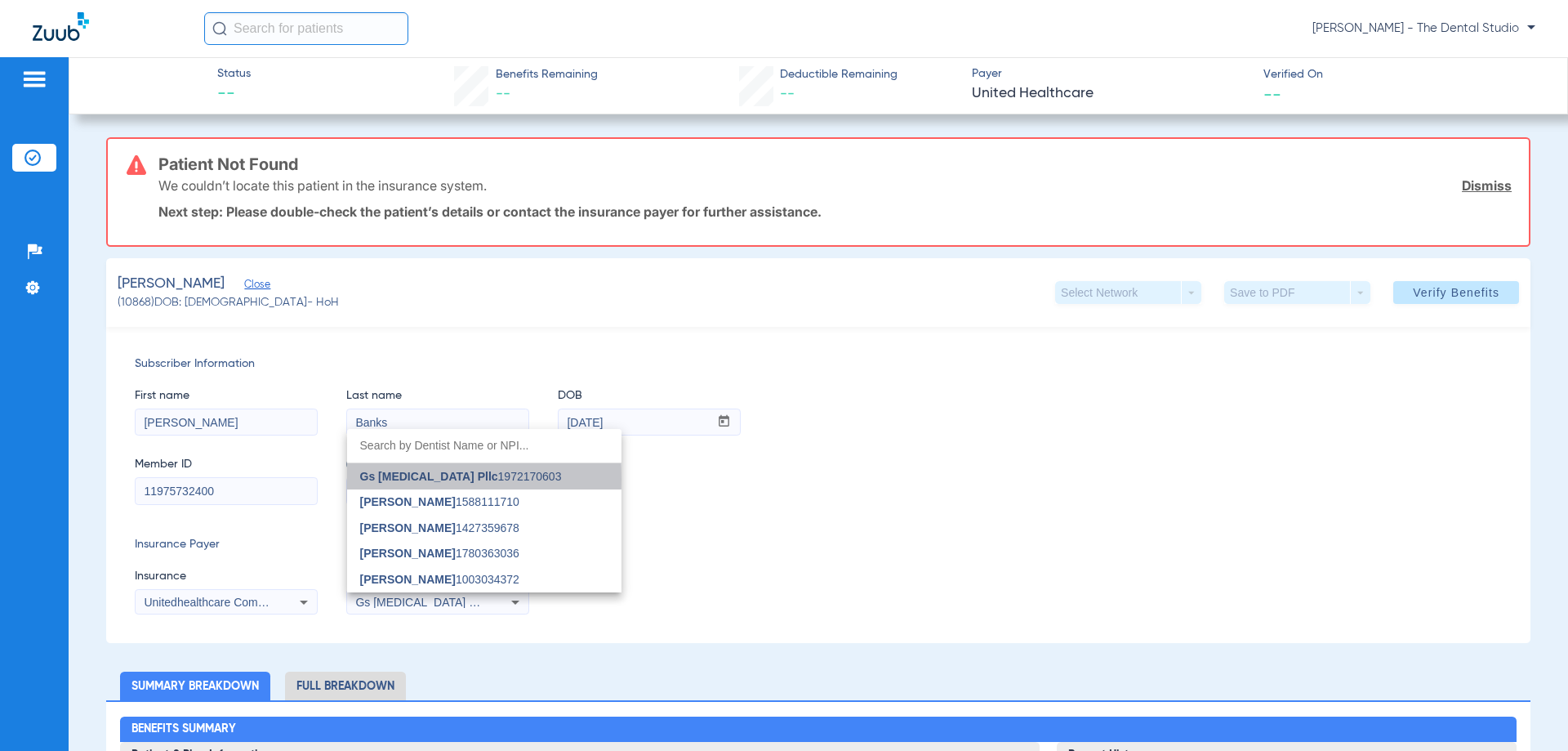
click at [386, 479] on span "Gs Prosthodontics Pllc" at bounding box center [429, 477] width 138 height 13
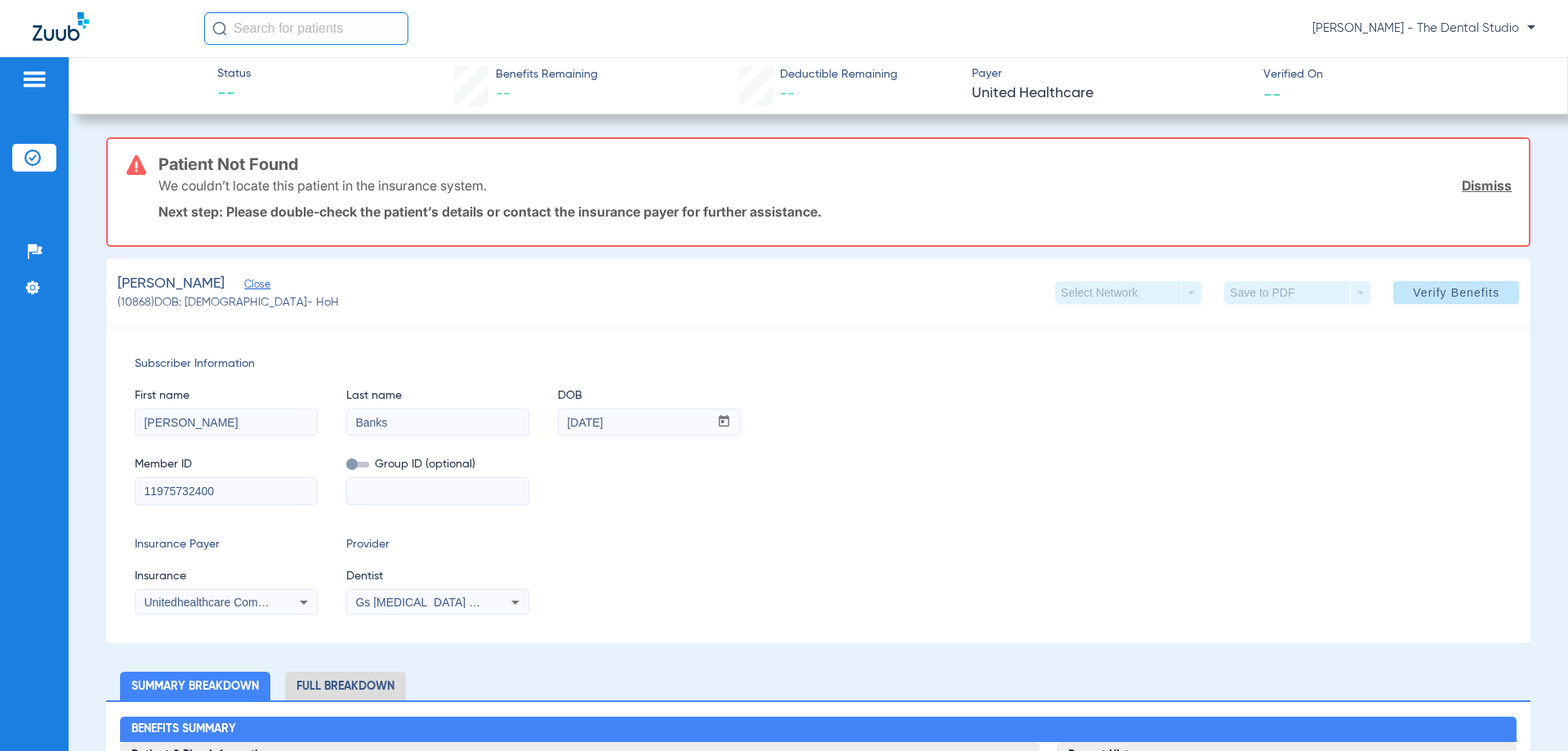
click at [198, 611] on div "Unitedhealthcare Community Plan Ahcccs(including Dual Complete) - (Hub)" at bounding box center [226, 602] width 181 height 19
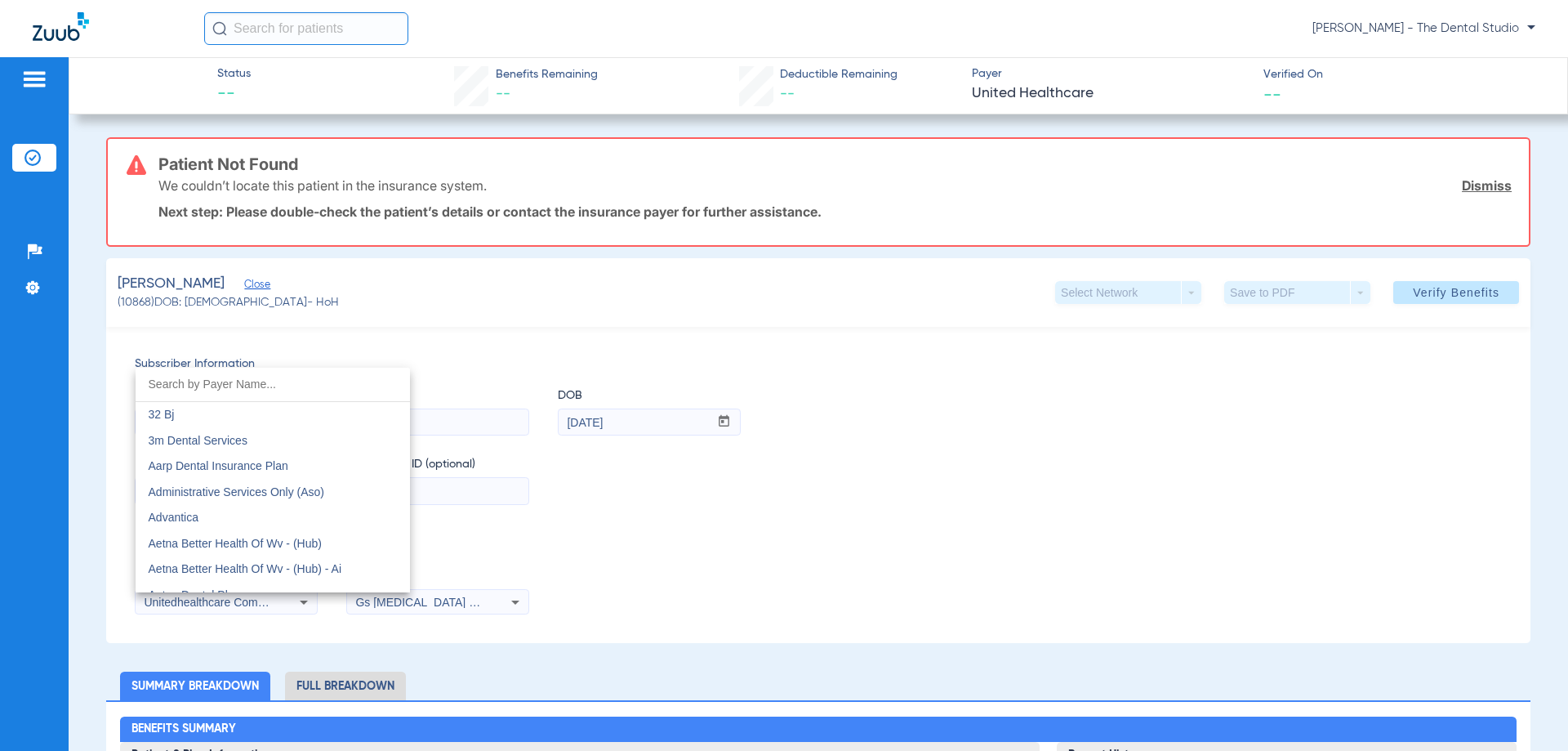
scroll to position [10340, 0]
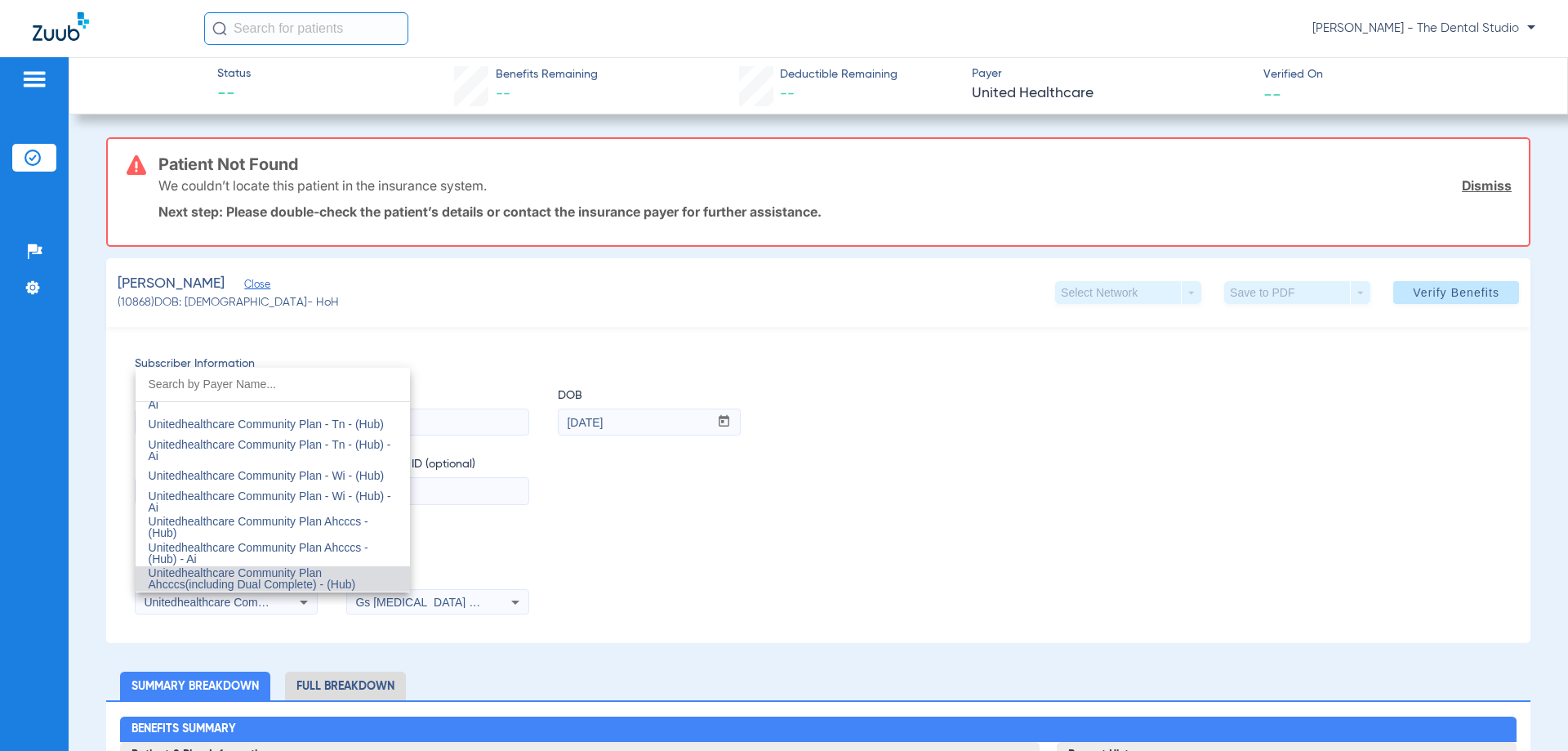
click at [1418, 296] on div at bounding box center [784, 376] width 1568 height 751
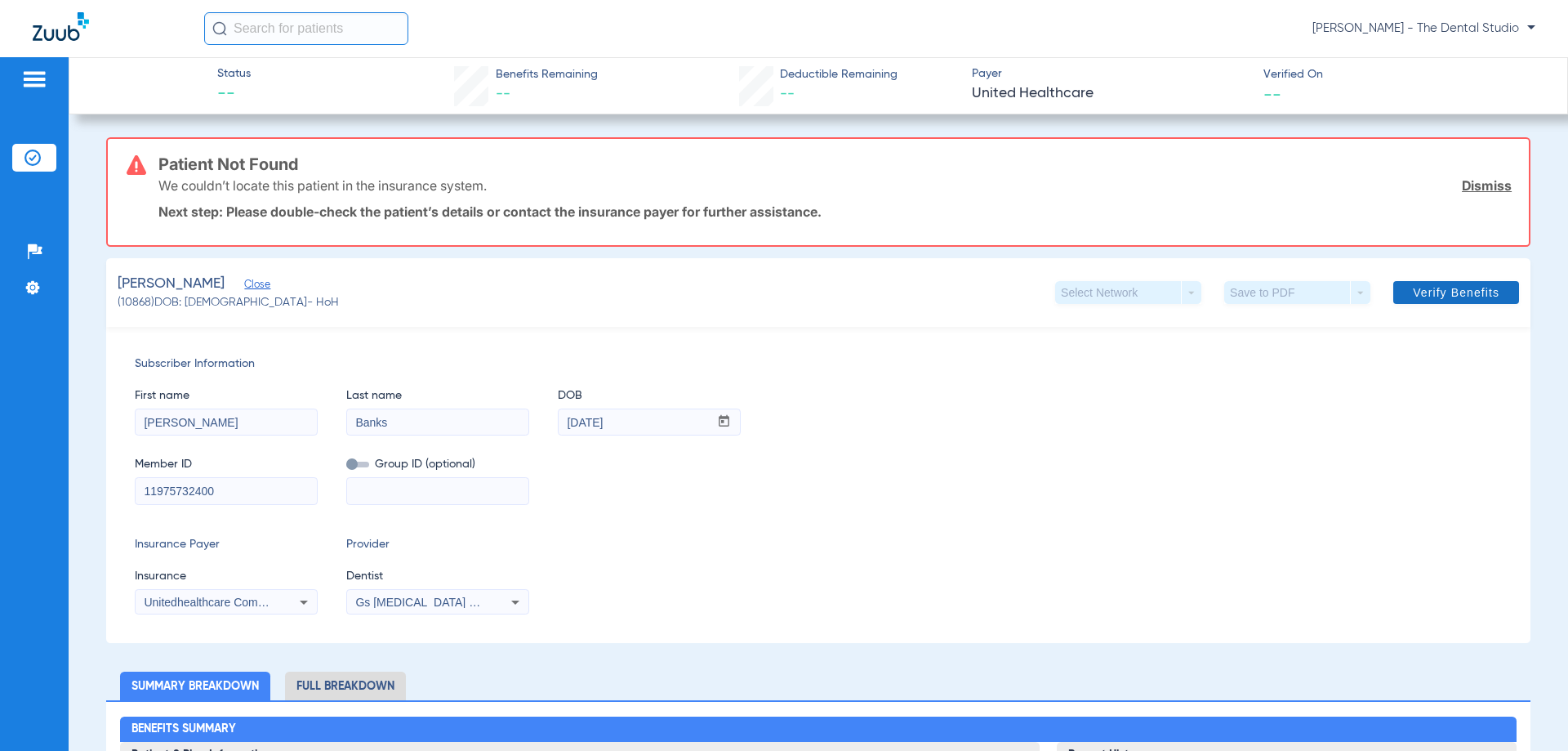
click at [1413, 293] on span "Verify Benefits" at bounding box center [1457, 293] width 87 height 13
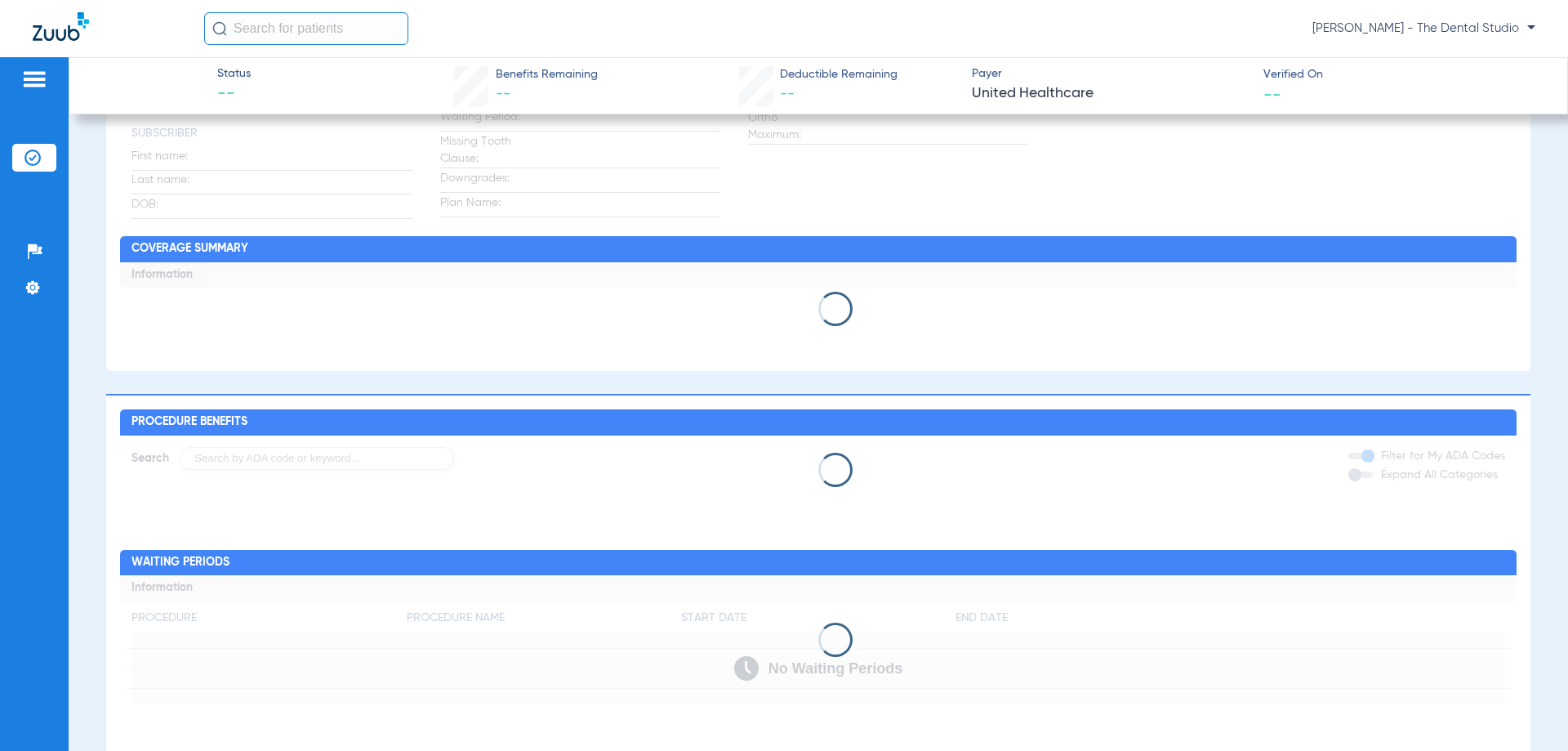
scroll to position [736, 0]
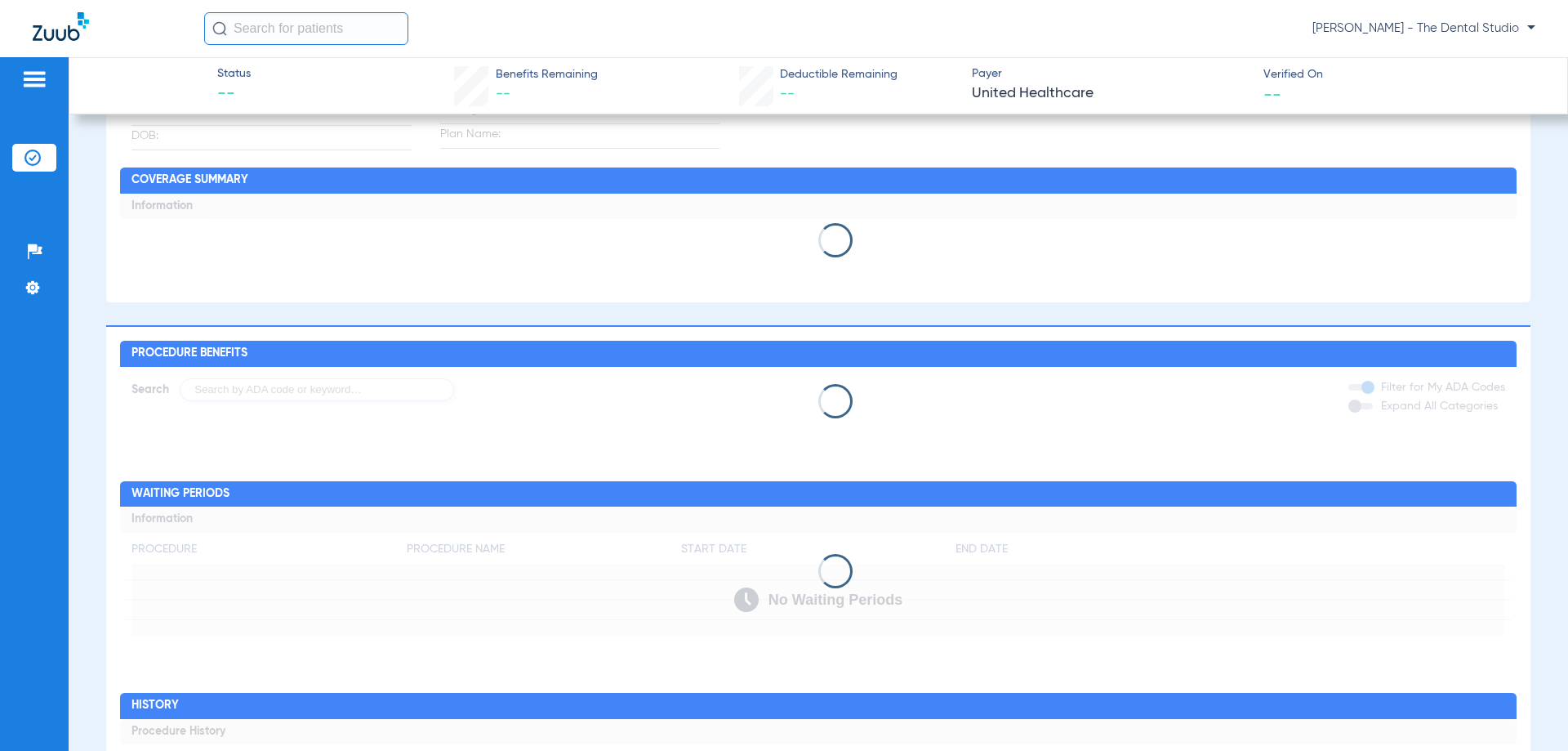
drag, startPoint x: 837, startPoint y: 273, endPoint x: 858, endPoint y: 307, distance: 40.0
click at [858, 307] on app-breakdown-container "Summary Breakdown Full Breakdown Benefits Summary Patient & Plan Information Pa…" at bounding box center [818, 367] width 1424 height 1104
click at [843, 284] on app-loading-indicator at bounding box center [818, 241] width 1396 height 95
drag, startPoint x: 811, startPoint y: 247, endPoint x: 872, endPoint y: 497, distance: 257.3
click at [872, 497] on app-breakdown-container "Summary Breakdown Full Breakdown Benefits Summary Patient & Plan Information Pa…" at bounding box center [818, 367] width 1424 height 1104
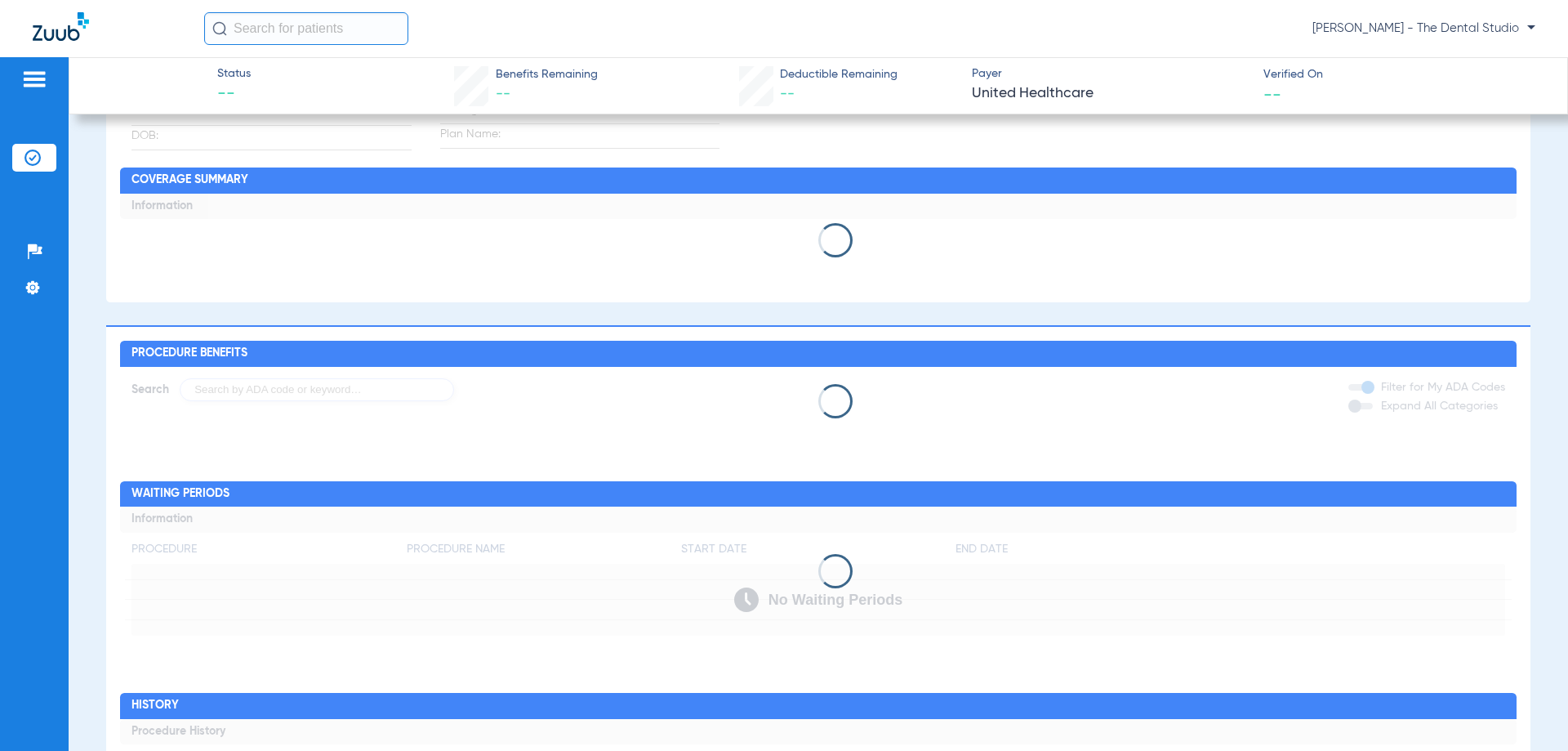
drag, startPoint x: 899, startPoint y: 521, endPoint x: 899, endPoint y: 509, distance: 12.0
click at [899, 518] on app-loading-indicator at bounding box center [818, 571] width 1396 height 129
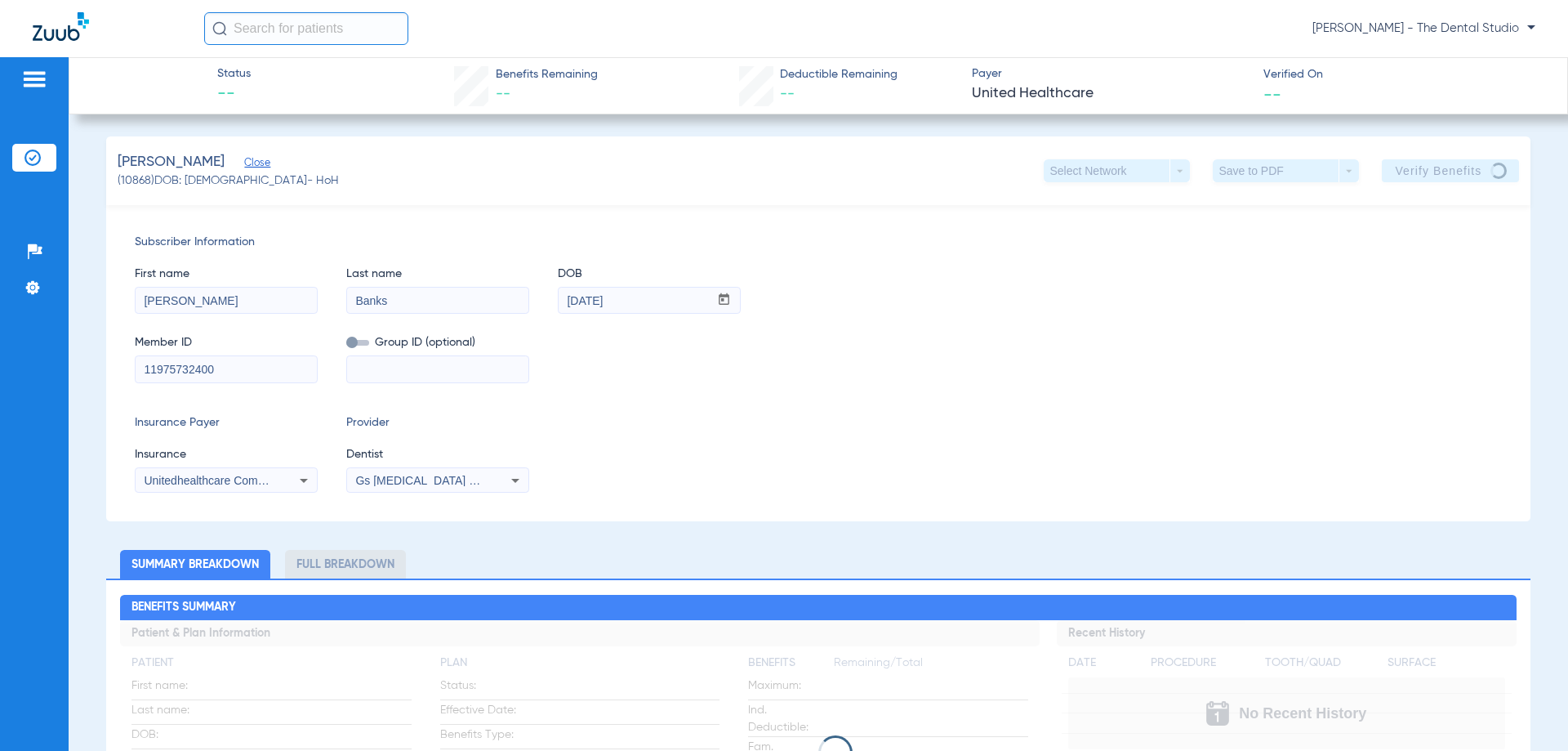
scroll to position [0, 0]
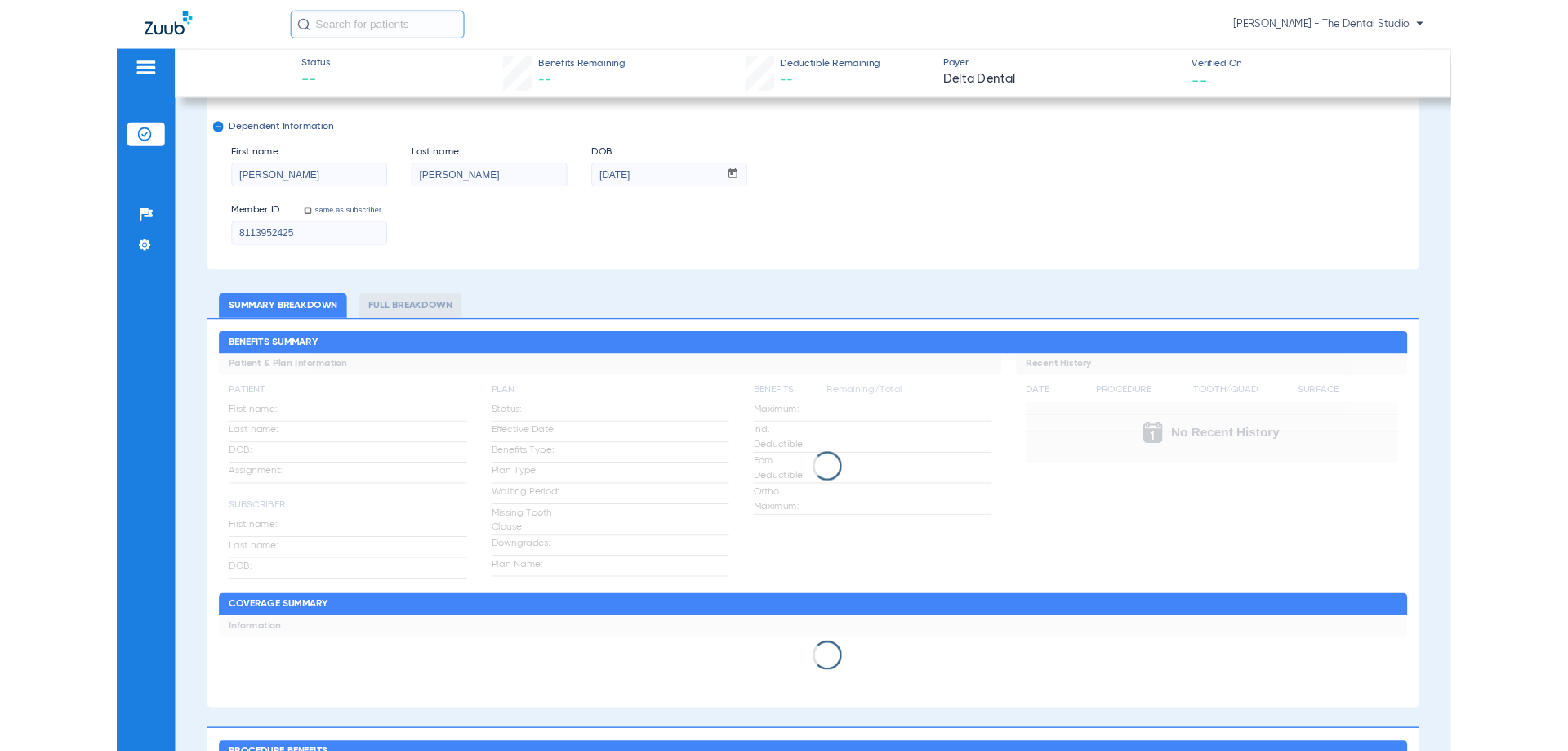
scroll to position [409, 0]
